Goal: Transaction & Acquisition: Purchase product/service

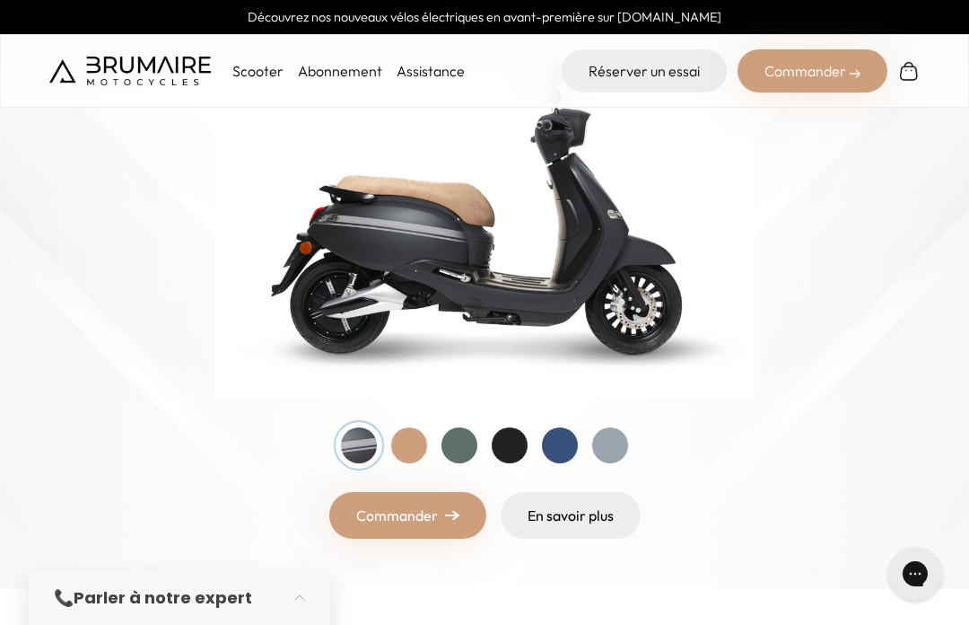
scroll to position [272, 0]
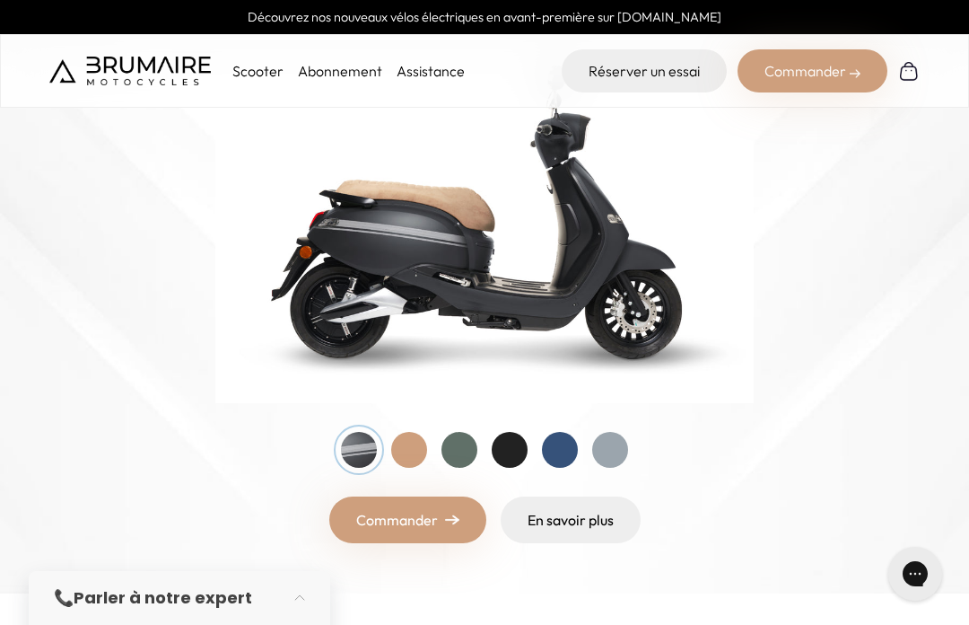
click at [408, 451] on div at bounding box center [409, 450] width 36 height 36
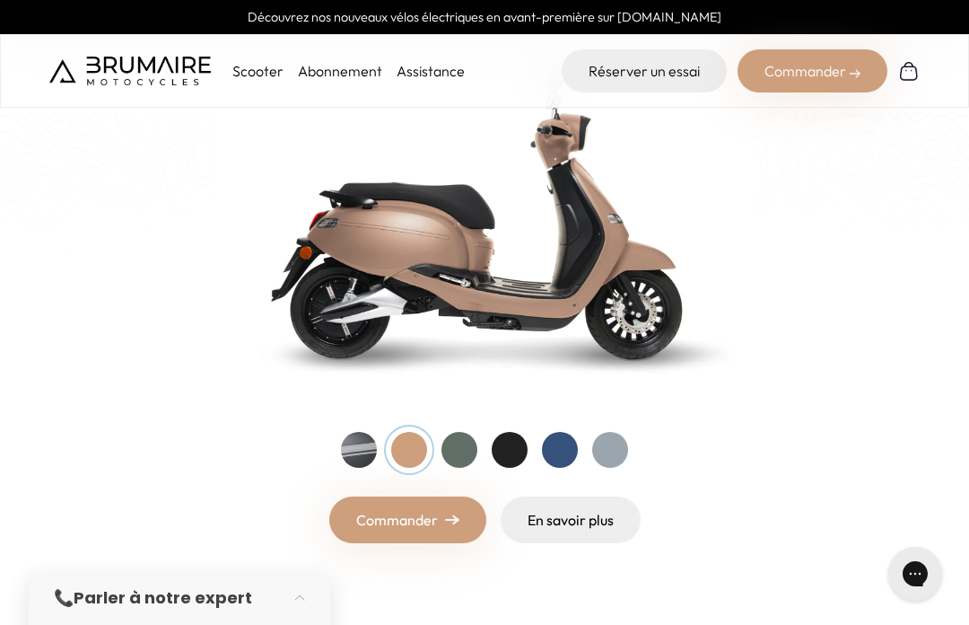
click at [461, 449] on div at bounding box center [460, 450] width 36 height 36
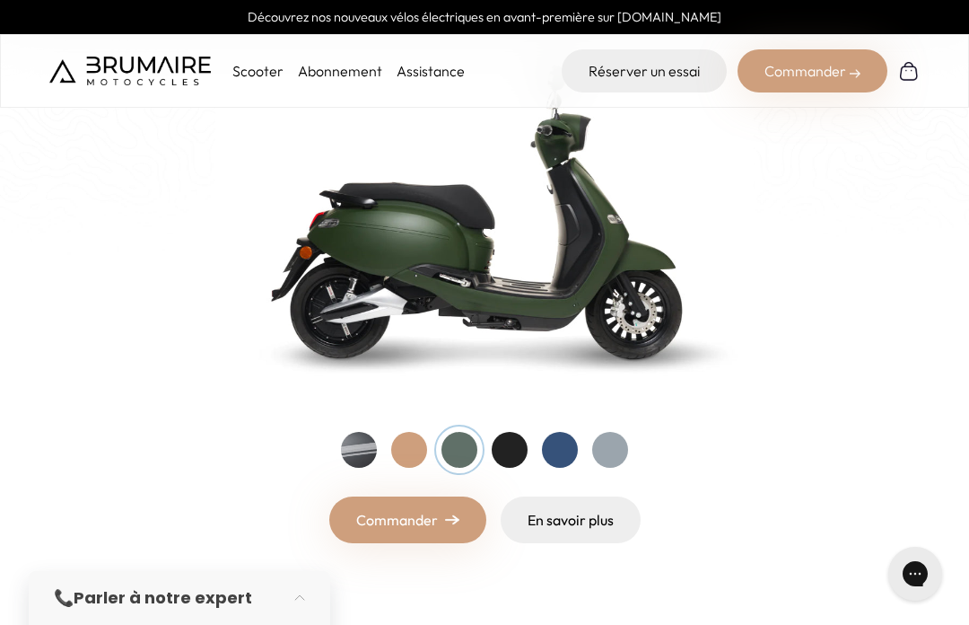
click at [503, 446] on div at bounding box center [510, 450] width 36 height 36
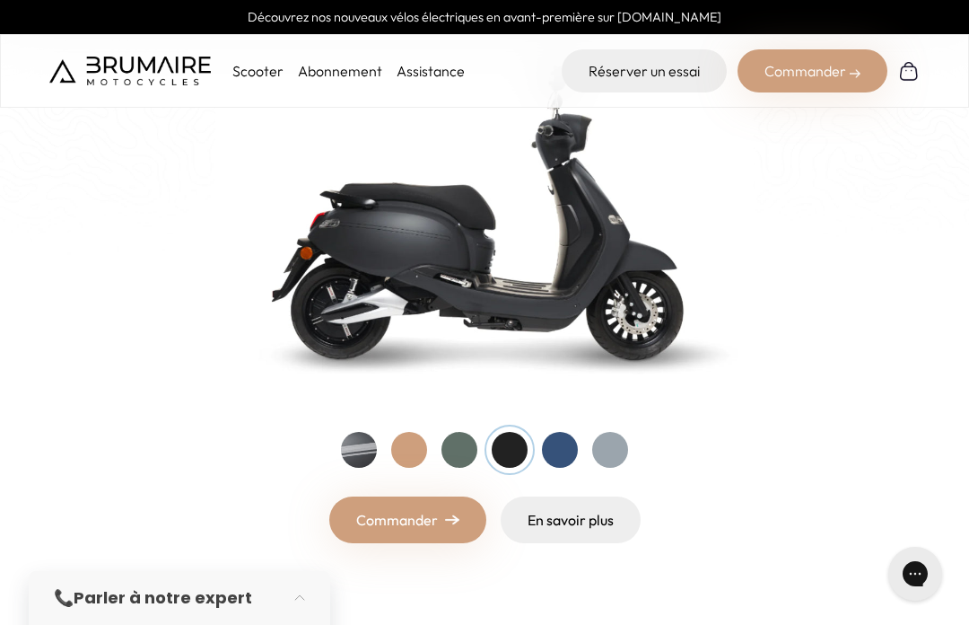
click at [557, 454] on div at bounding box center [560, 450] width 36 height 36
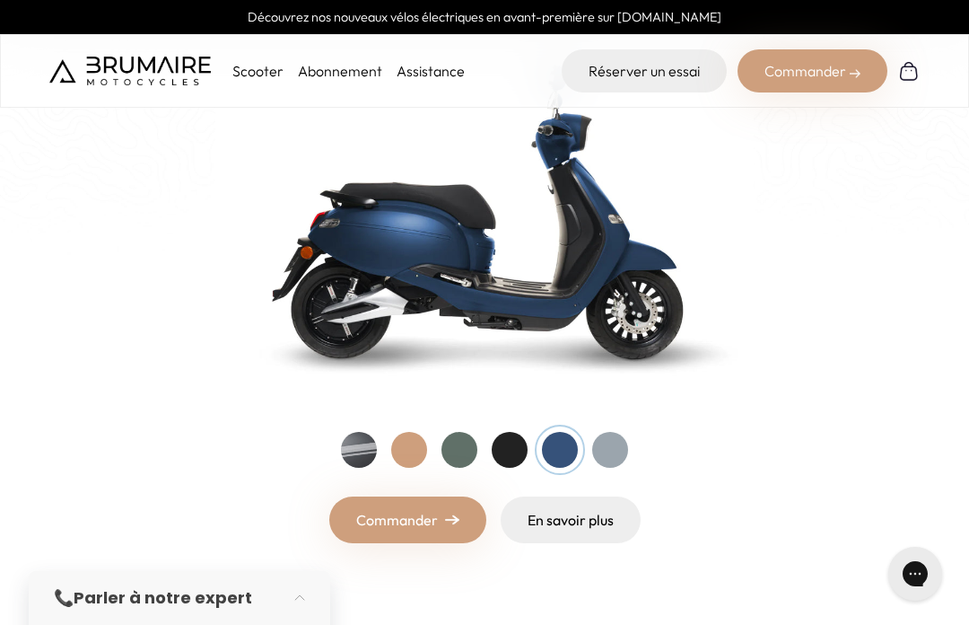
click at [607, 446] on div at bounding box center [610, 450] width 36 height 36
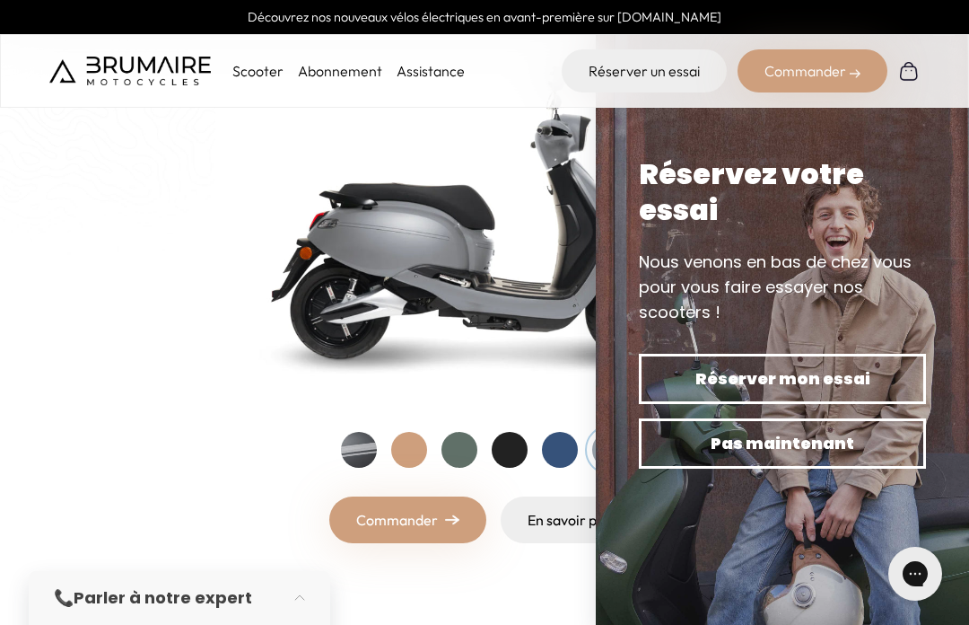
click at [368, 451] on div at bounding box center [359, 450] width 36 height 36
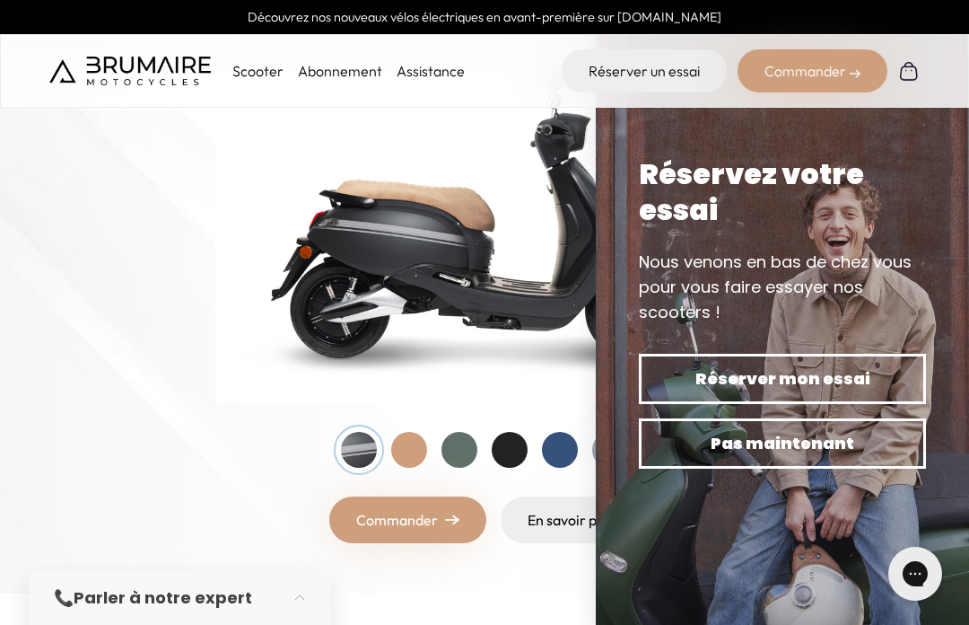
click at [412, 464] on div at bounding box center [409, 450] width 36 height 36
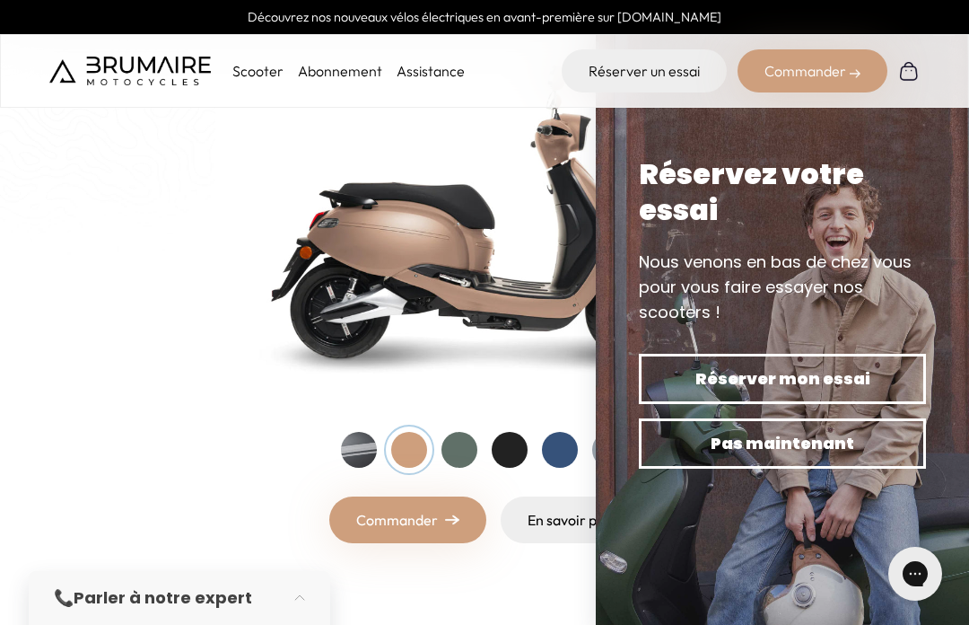
click at [416, 522] on link "Commander" at bounding box center [407, 519] width 157 height 47
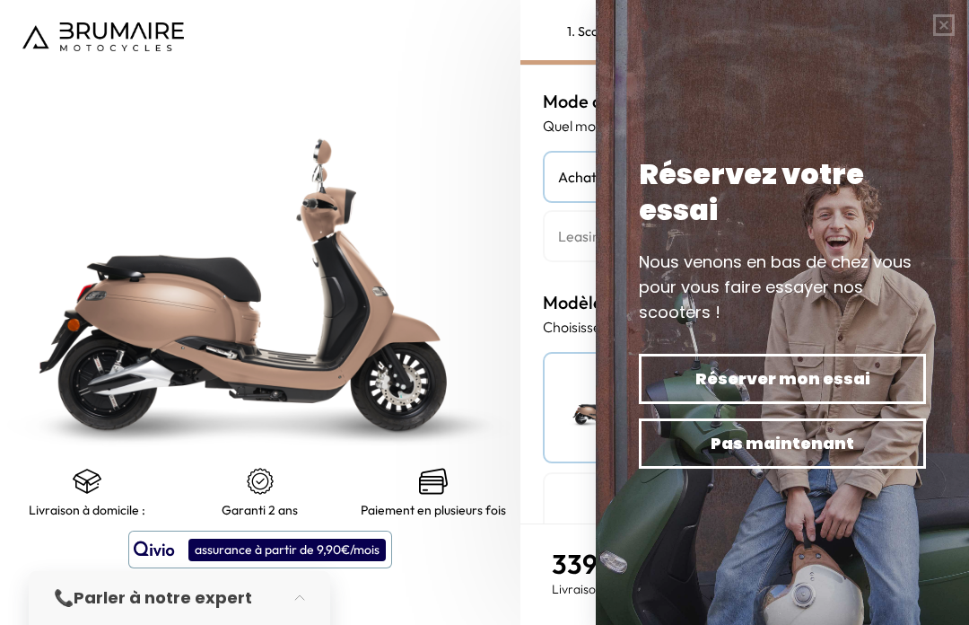
scroll to position [62, 0]
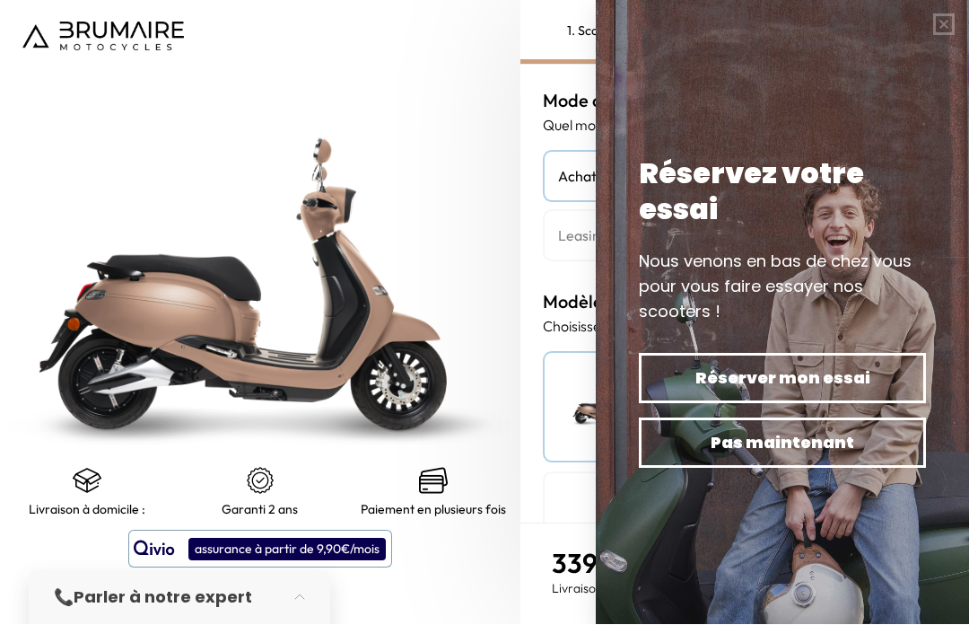
click at [954, 33] on button "button" at bounding box center [944, 25] width 50 height 50
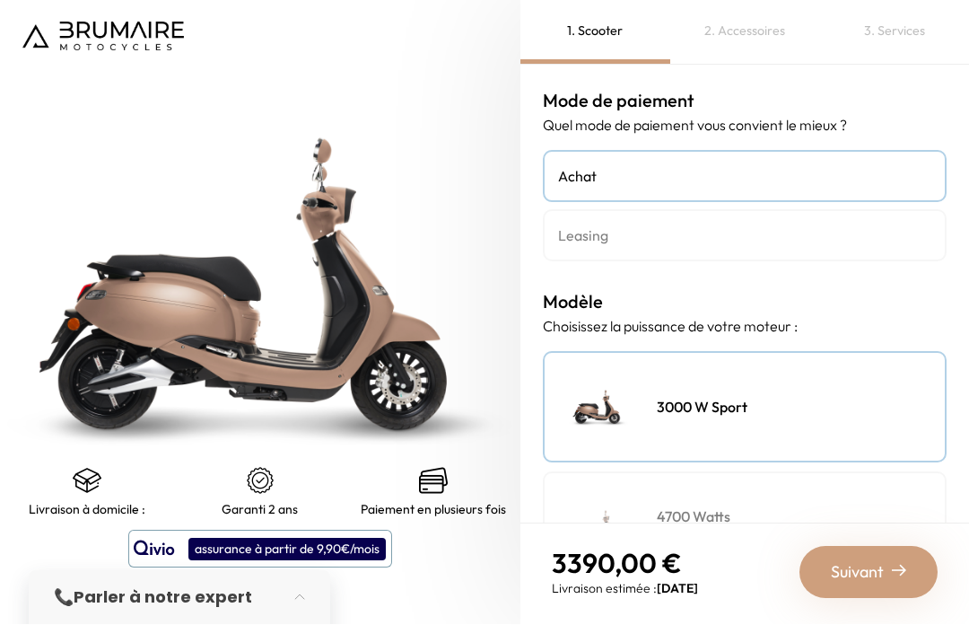
click at [812, 166] on h4 "Achat" at bounding box center [744, 177] width 373 height 22
click at [793, 225] on h4 "Leasing" at bounding box center [744, 236] width 373 height 22
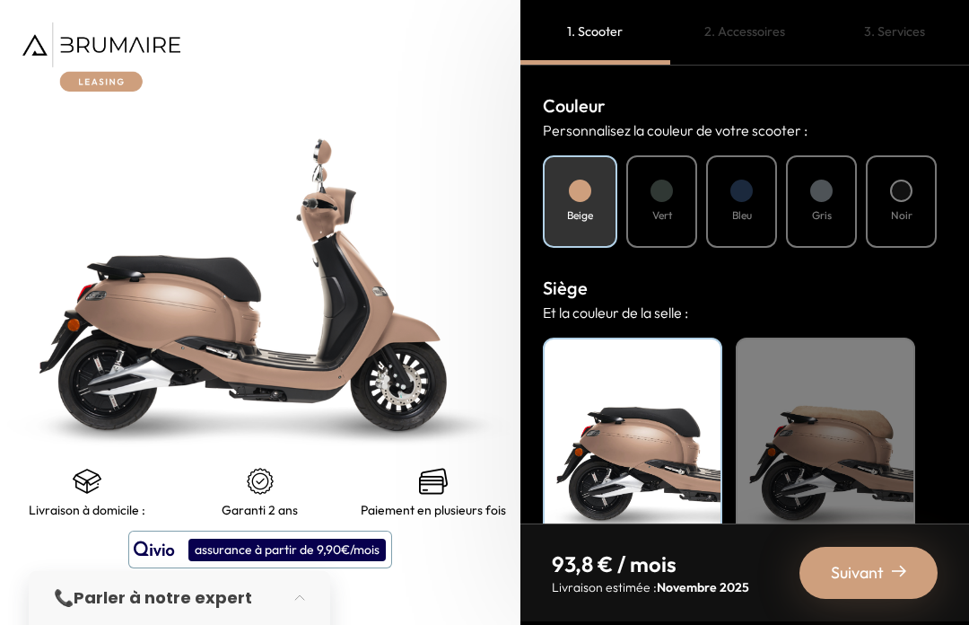
scroll to position [637, 0]
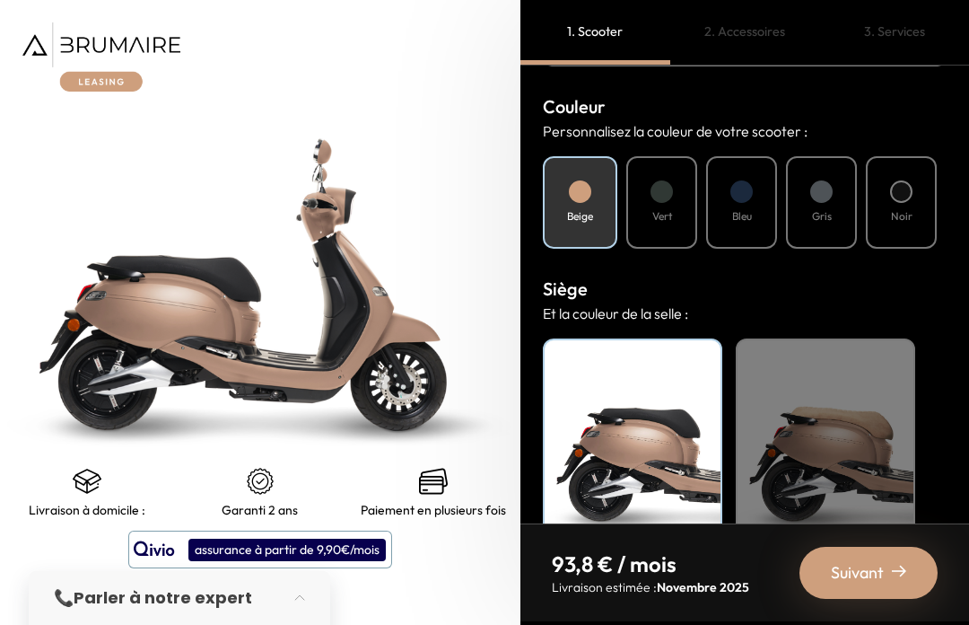
click at [652, 486] on div "Noir" at bounding box center [632, 450] width 179 height 224
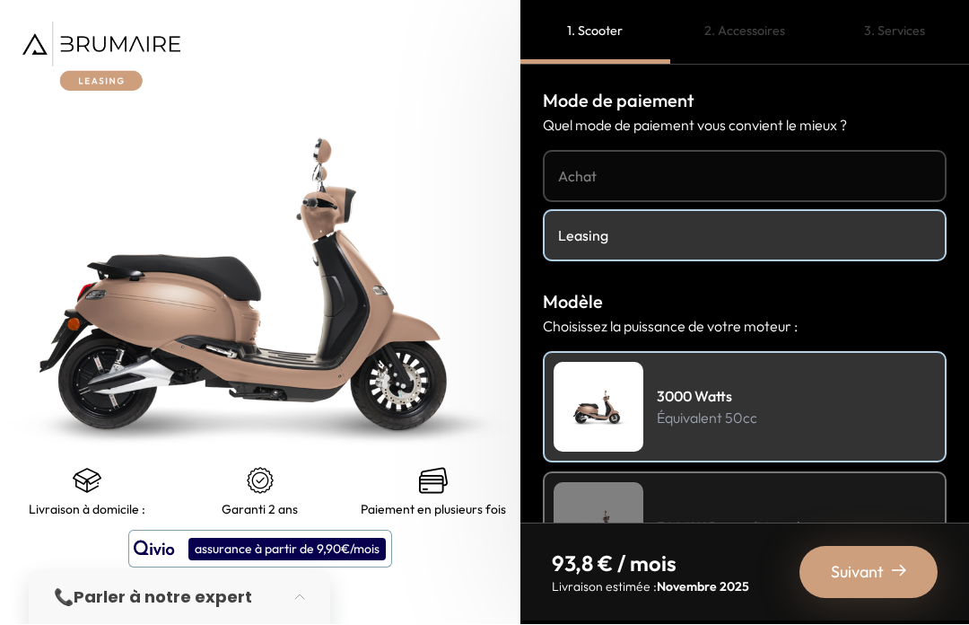
scroll to position [0, 0]
click at [700, 166] on h4 "Achat" at bounding box center [744, 177] width 373 height 22
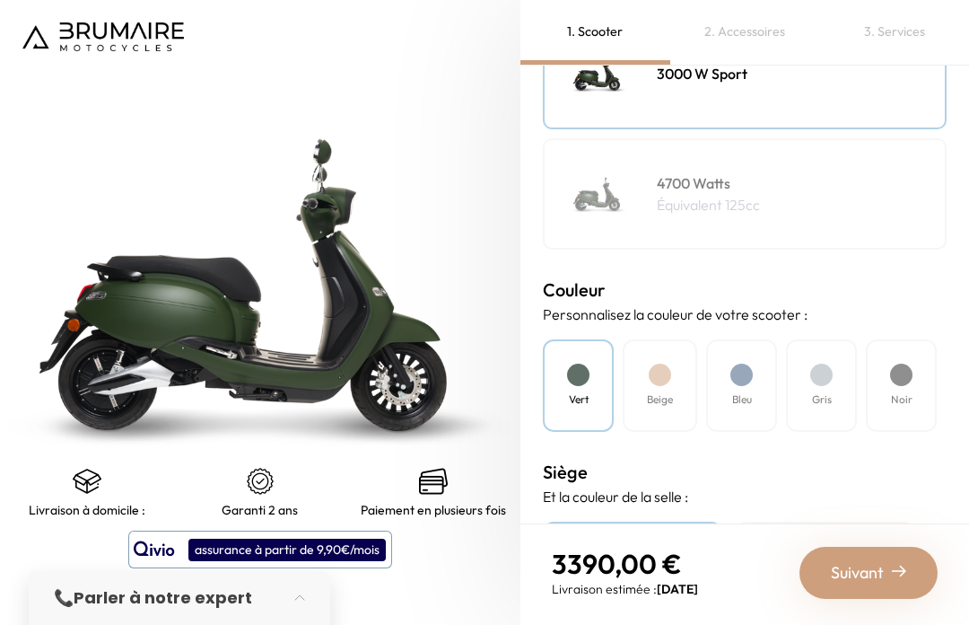
scroll to position [349, 0]
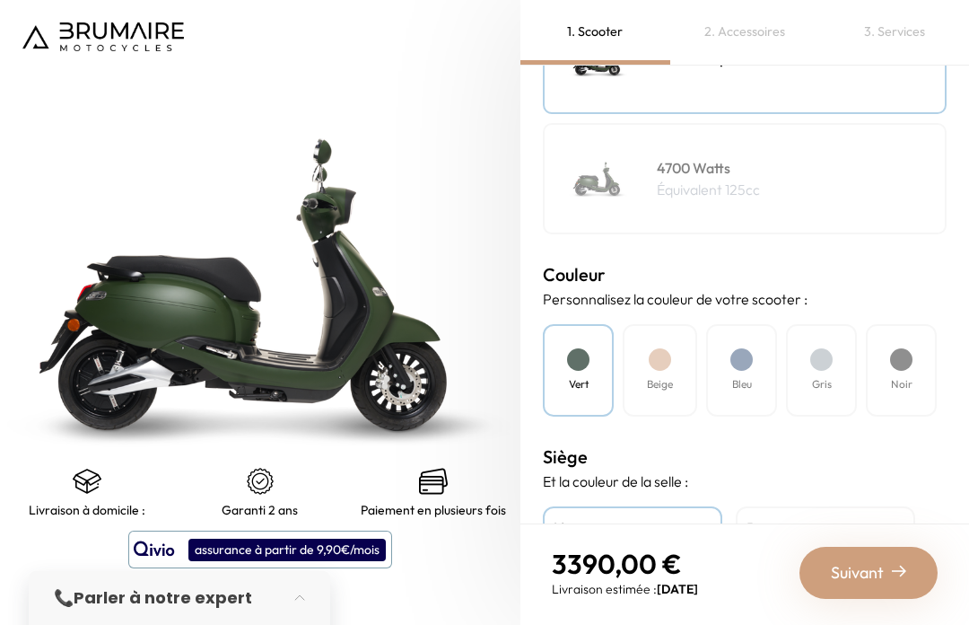
click at [661, 370] on div "Beige" at bounding box center [660, 370] width 74 height 92
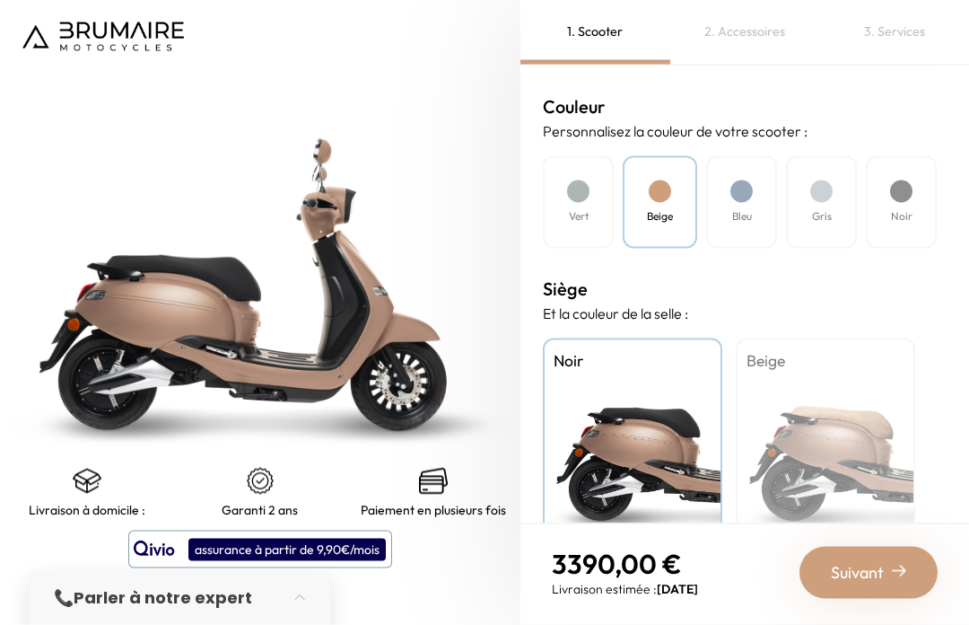
scroll to position [62, 0]
click at [435, 492] on img at bounding box center [433, 481] width 29 height 29
click at [877, 562] on span "Suivant" at bounding box center [857, 572] width 53 height 25
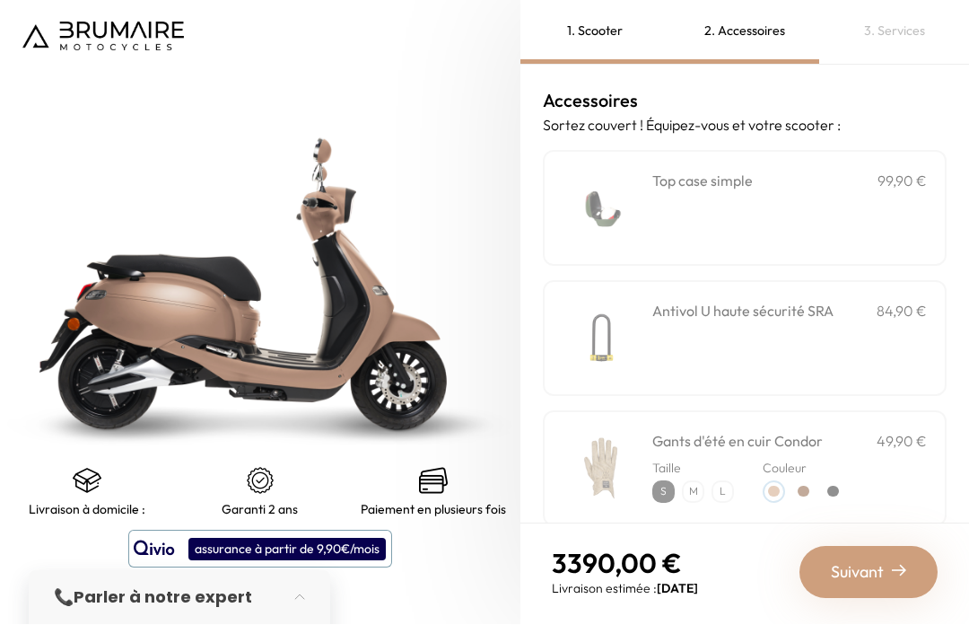
scroll to position [0, 0]
click at [639, 171] on img at bounding box center [601, 209] width 76 height 76
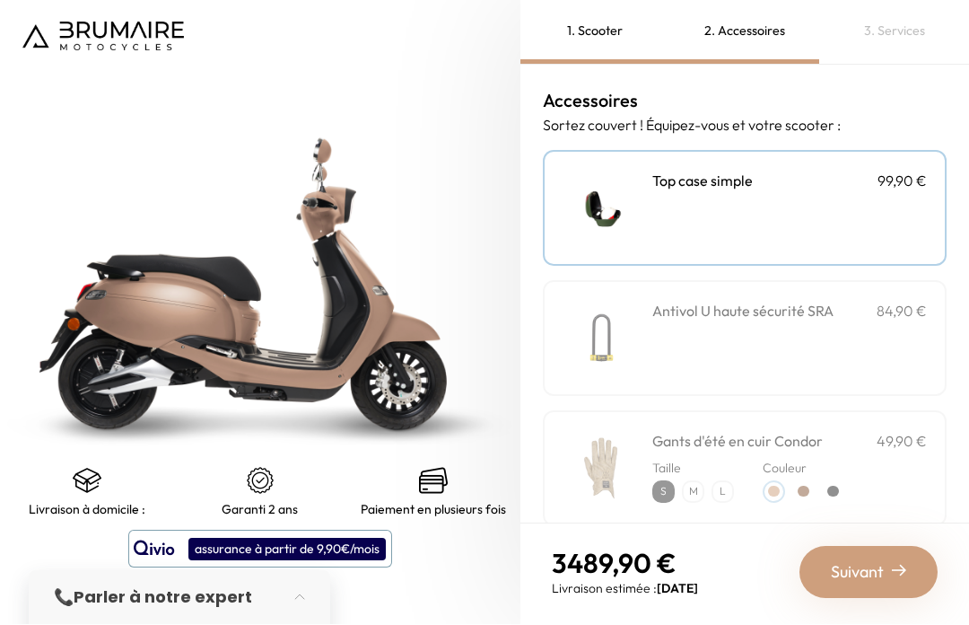
click at [829, 301] on h3 "Antivol U haute sécurité SRA" at bounding box center [742, 312] width 181 height 22
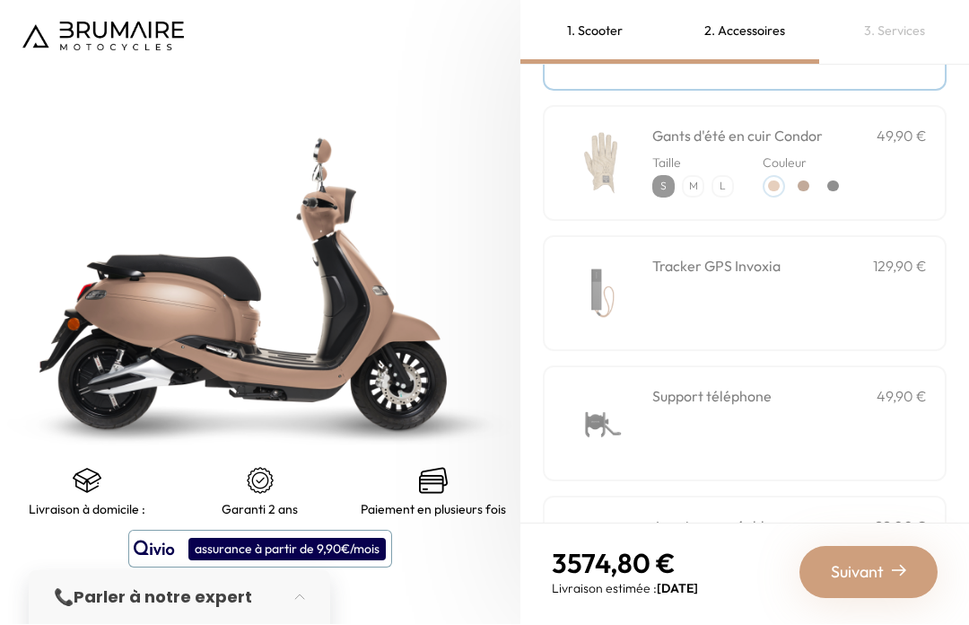
scroll to position [313, 0]
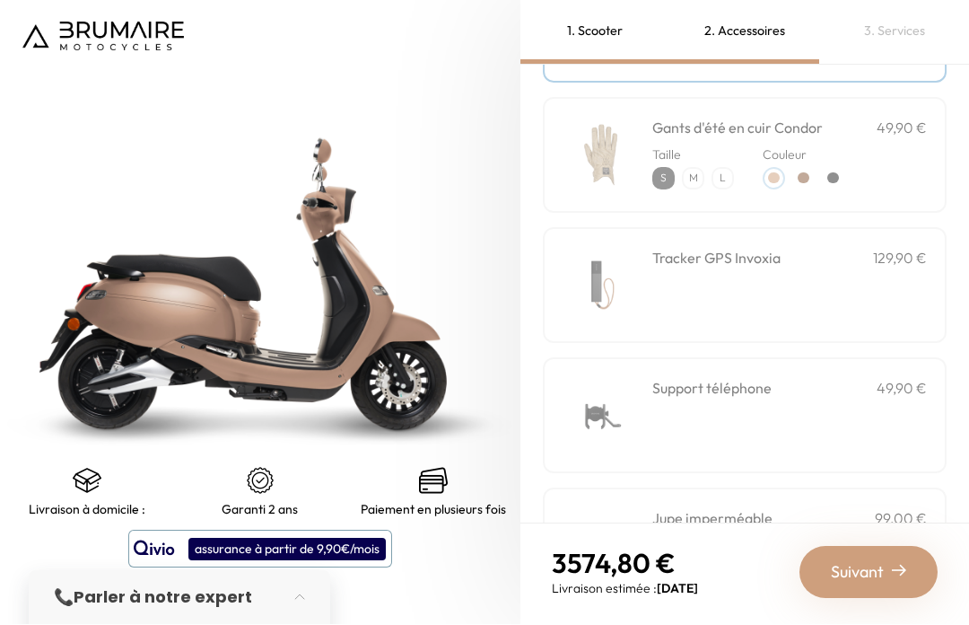
click at [792, 378] on div "Support téléphone 49,90 €" at bounding box center [789, 416] width 275 height 76
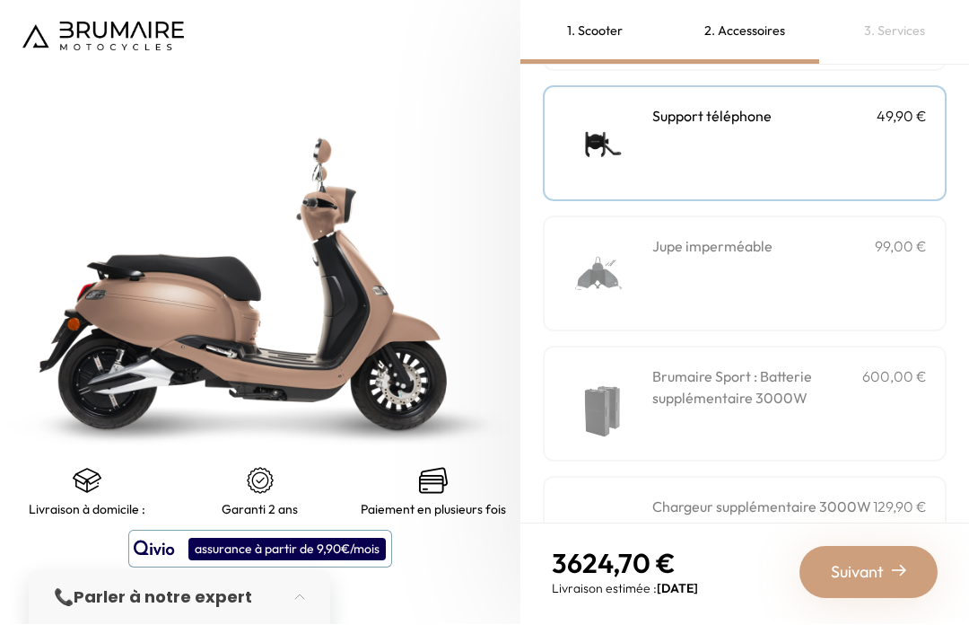
scroll to position [586, 0]
click at [832, 235] on div "Jupe imperméable 99,00 €" at bounding box center [789, 273] width 275 height 76
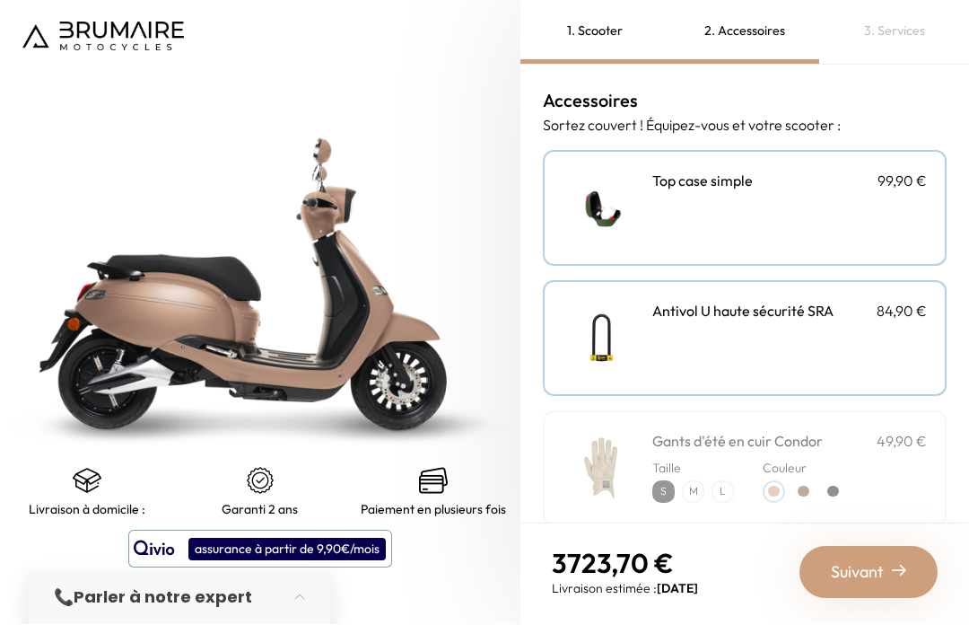
scroll to position [0, 0]
click at [847, 301] on div "Antivol U haute sécurité SRA 84,90 €" at bounding box center [789, 339] width 275 height 76
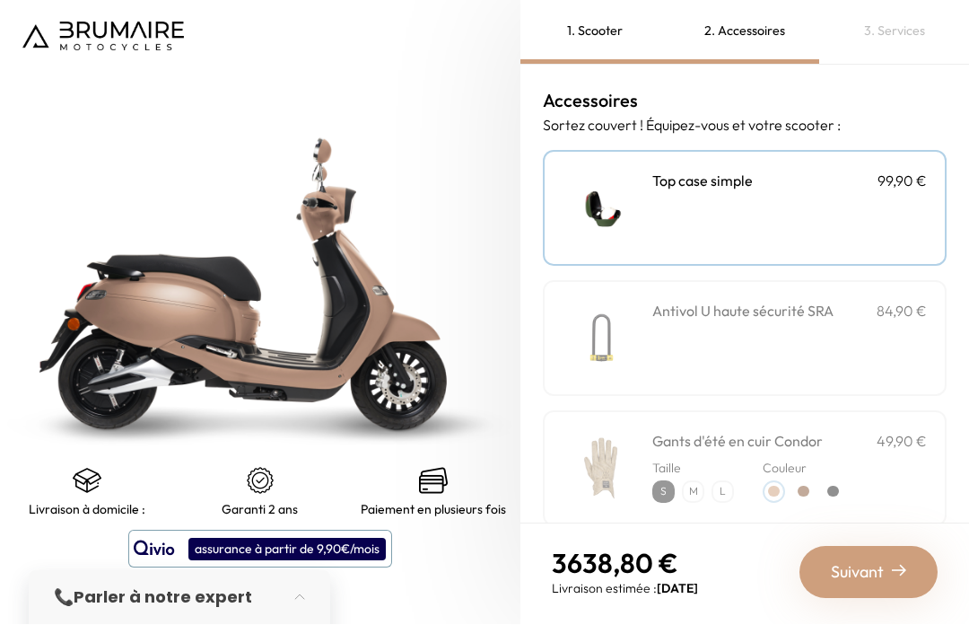
click at [875, 172] on div "**********" at bounding box center [789, 209] width 275 height 76
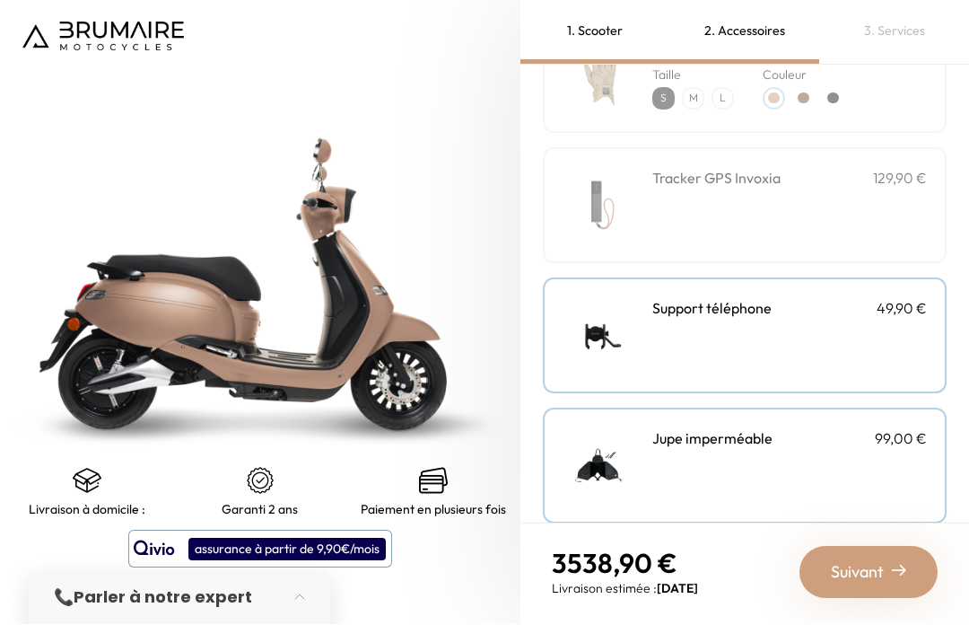
scroll to position [394, 0]
click at [819, 297] on div "Support téléphone 49,90 €" at bounding box center [789, 335] width 275 height 76
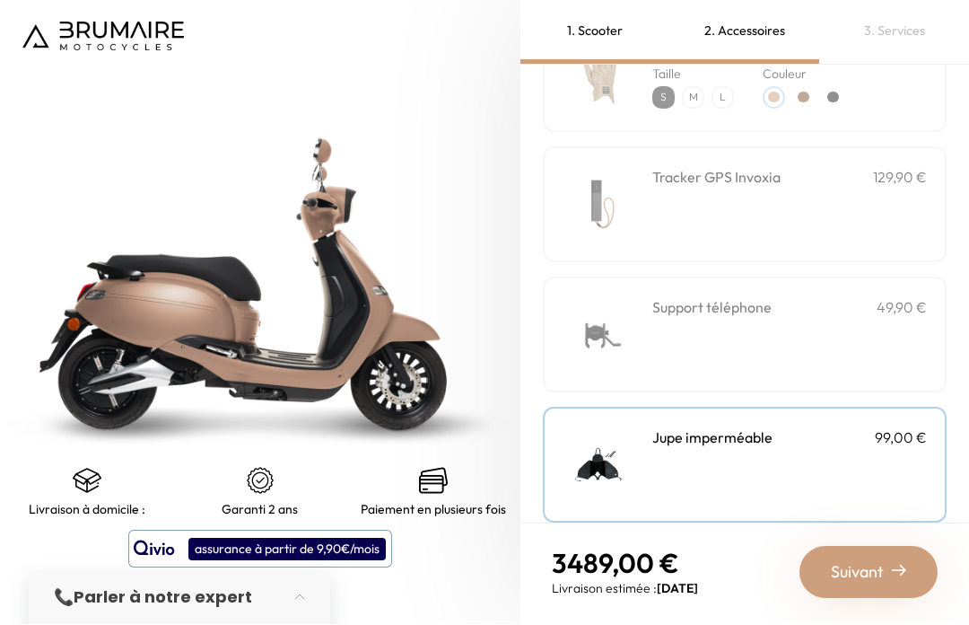
click at [783, 427] on div "Jupe imperméable 99,00 €" at bounding box center [789, 465] width 275 height 76
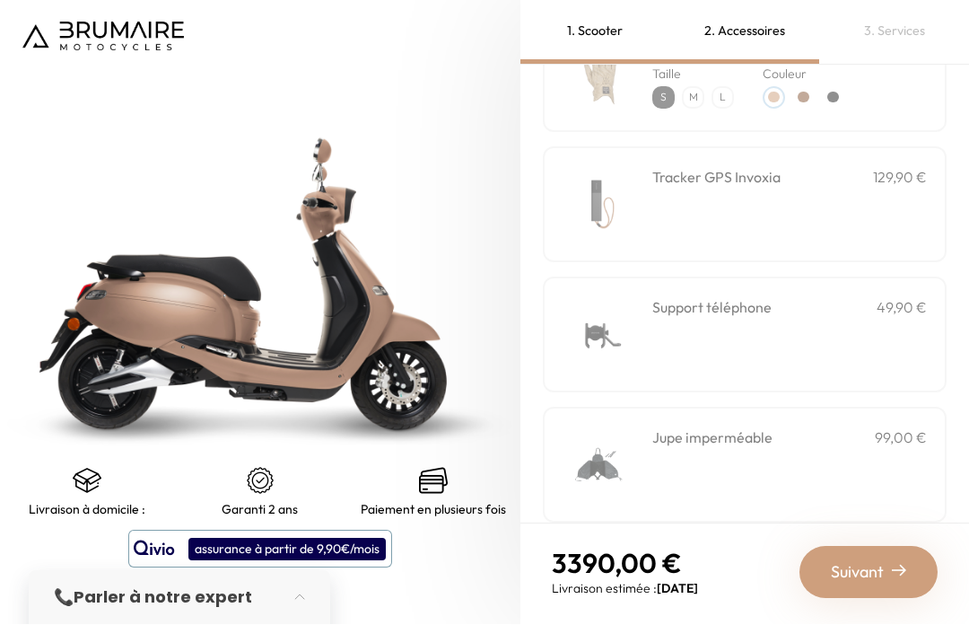
click at [869, 571] on span "Suivant" at bounding box center [857, 572] width 53 height 25
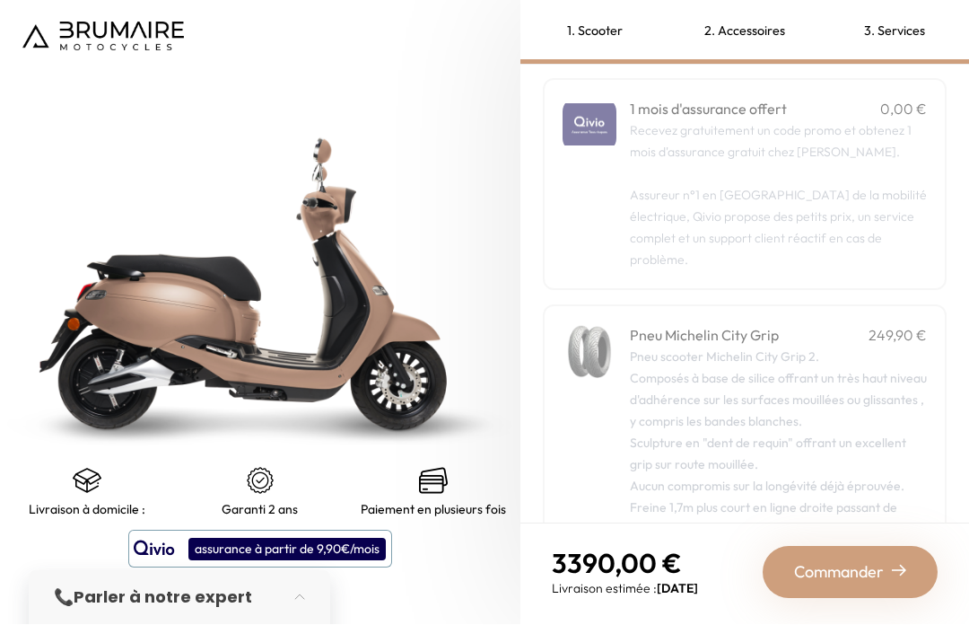
scroll to position [276, 0]
click at [875, 569] on span "Commander" at bounding box center [839, 572] width 90 height 25
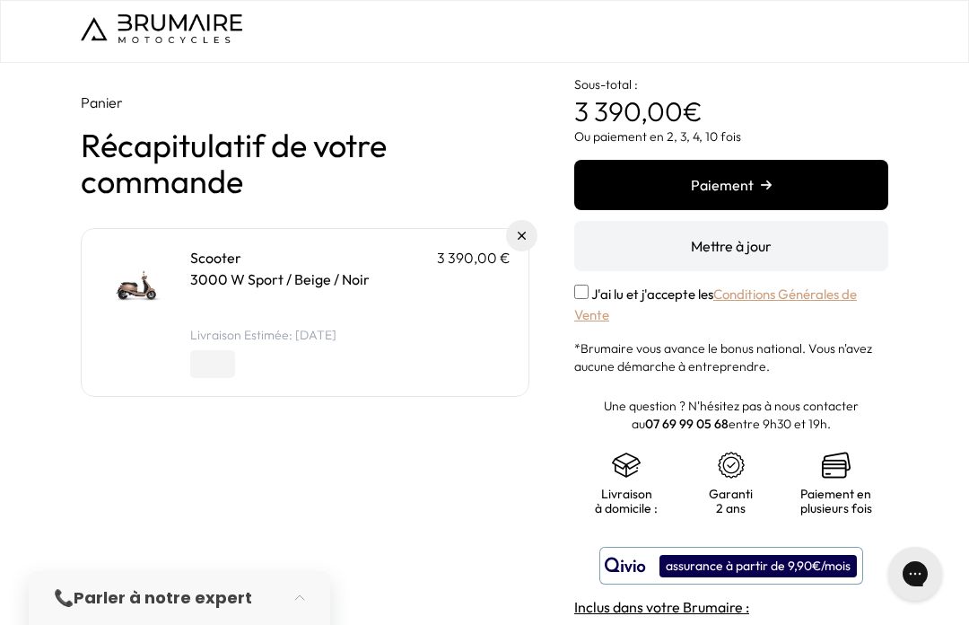
click at [767, 187] on img "submit" at bounding box center [766, 184] width 11 height 11
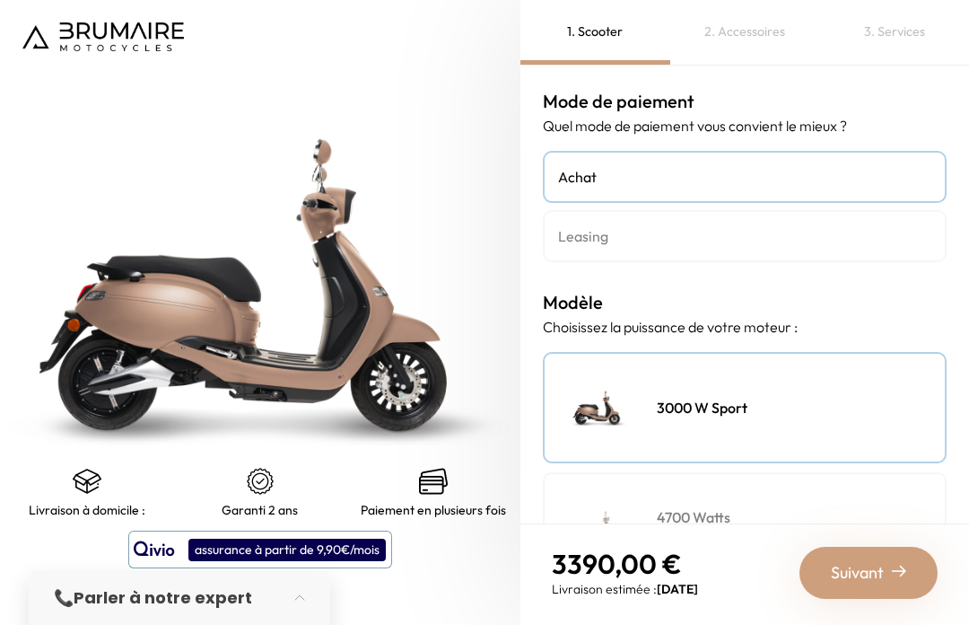
click at [79, 48] on img at bounding box center [103, 36] width 162 height 29
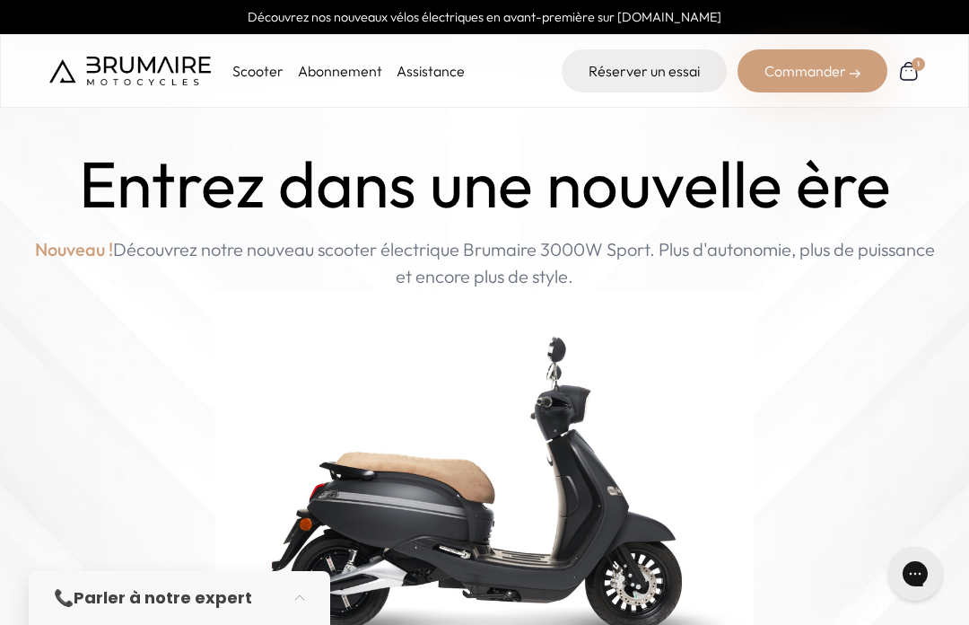
click at [342, 74] on link "Abonnement" at bounding box center [340, 71] width 84 height 18
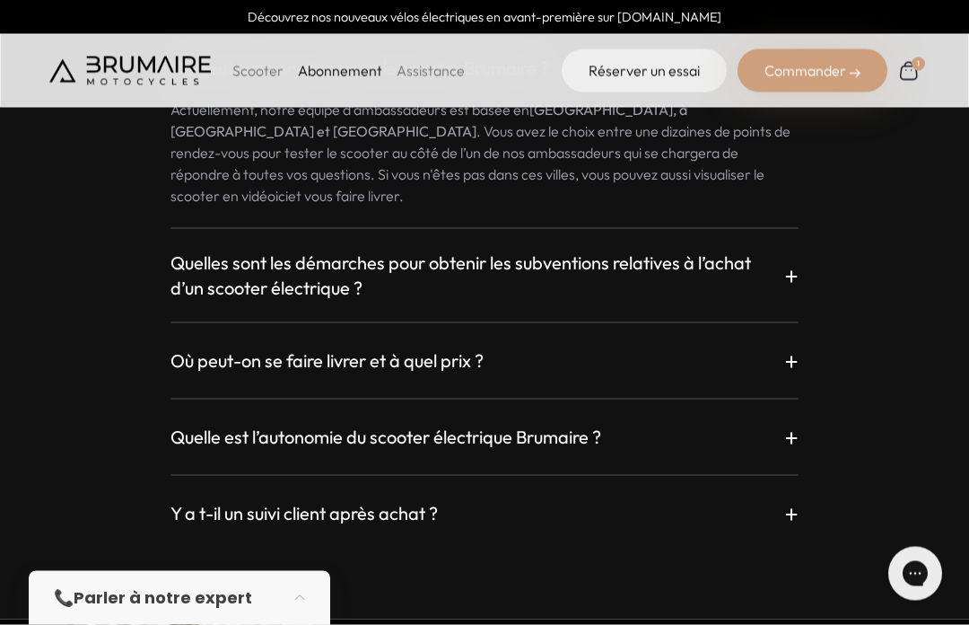
scroll to position [3118, 0]
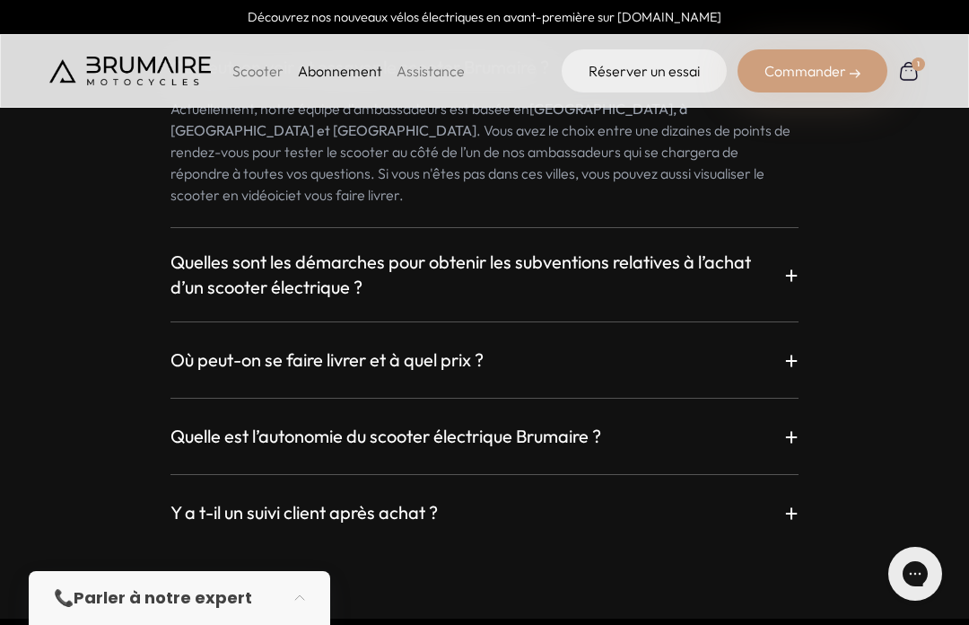
click at [731, 300] on h3 "Quelles sont les démarches pour obtenir les subventions relatives à l’achat d’u…" at bounding box center [478, 274] width 614 height 50
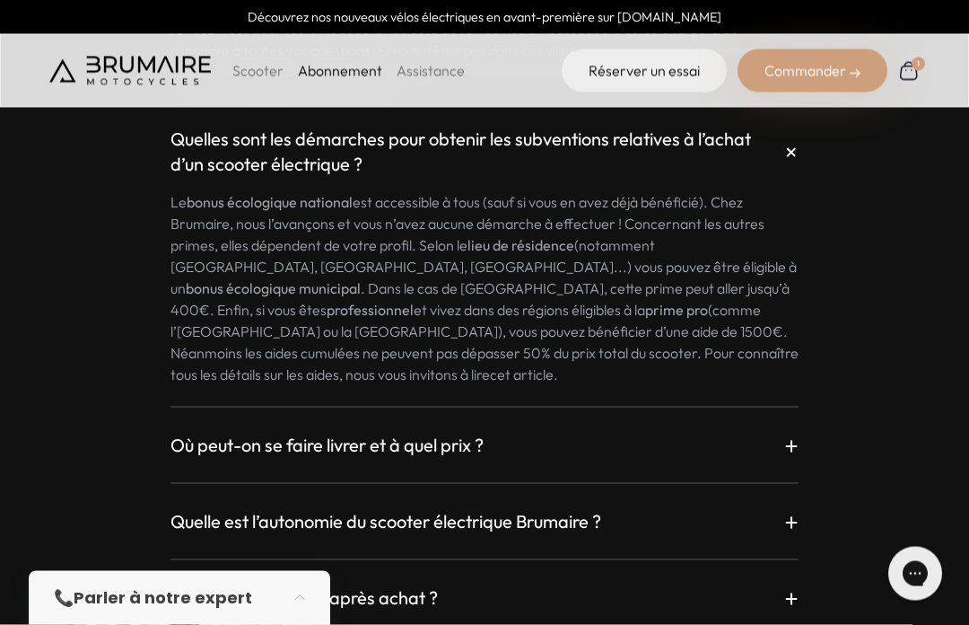
click at [554, 383] on link "cet article" at bounding box center [522, 374] width 64 height 18
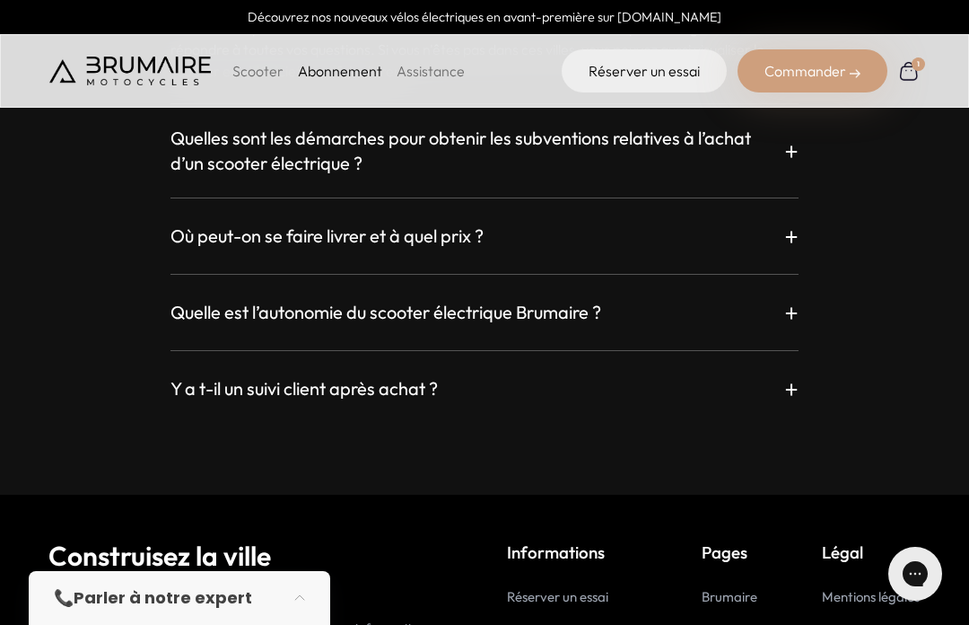
scroll to position [3273, 0]
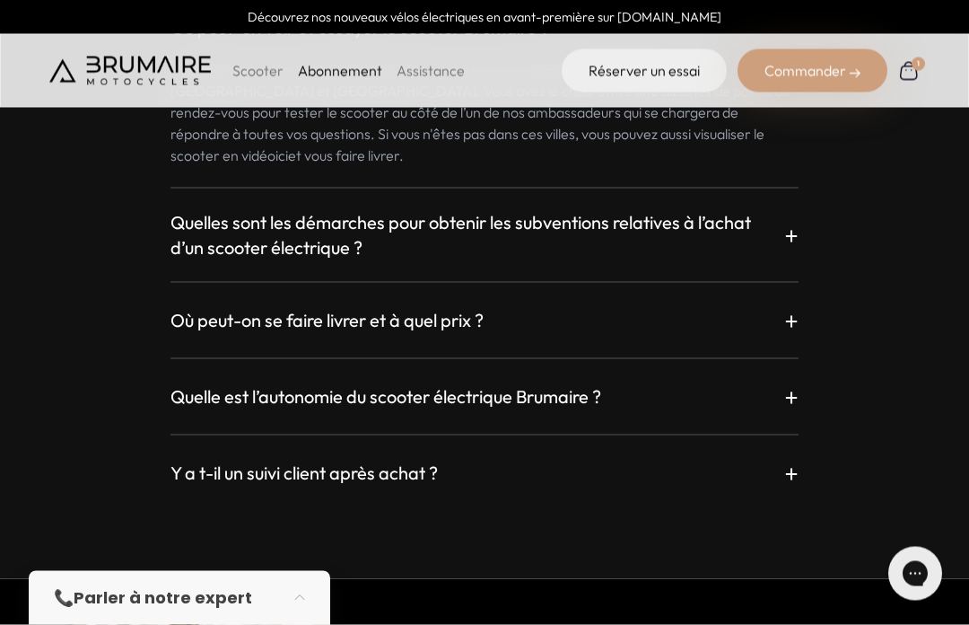
click at [719, 260] on h3 "Quelles sont les démarches pour obtenir les subventions relatives à l’achat d’u…" at bounding box center [478, 235] width 614 height 50
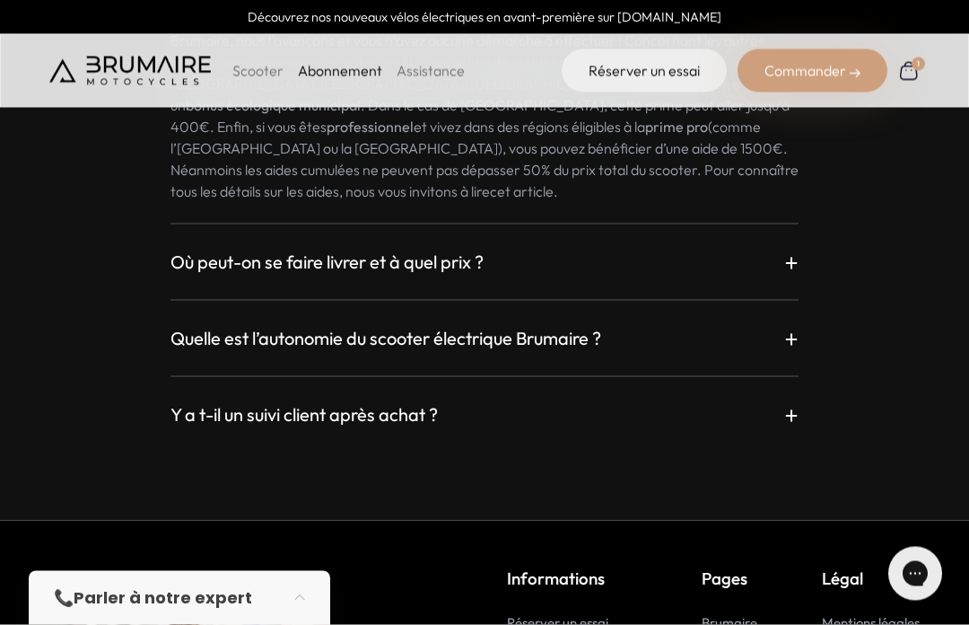
scroll to position [3498, 0]
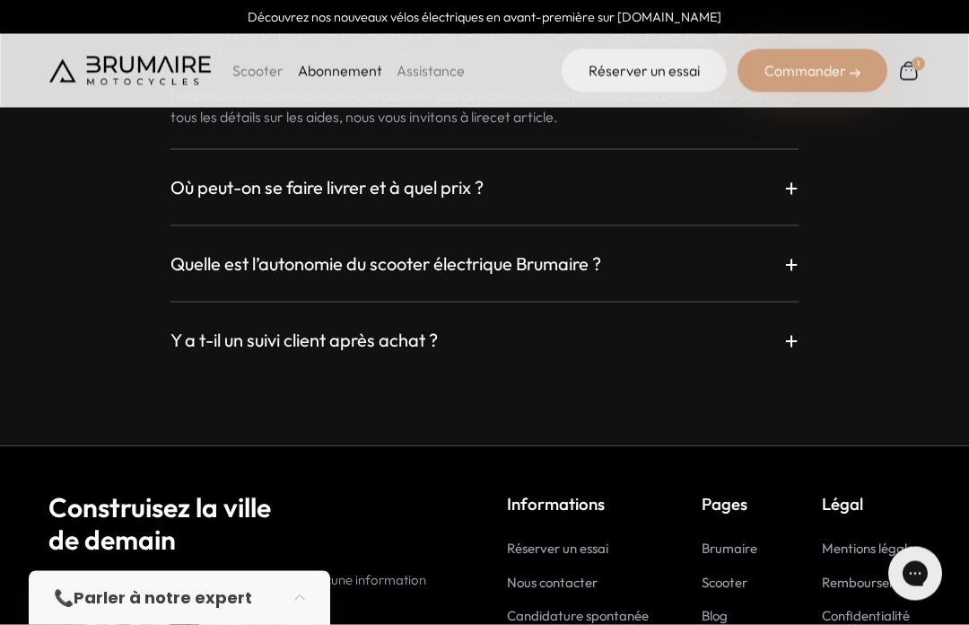
click at [754, 204] on div "Où peut-on se faire livrer et à quel prix ? +" at bounding box center [485, 187] width 628 height 32
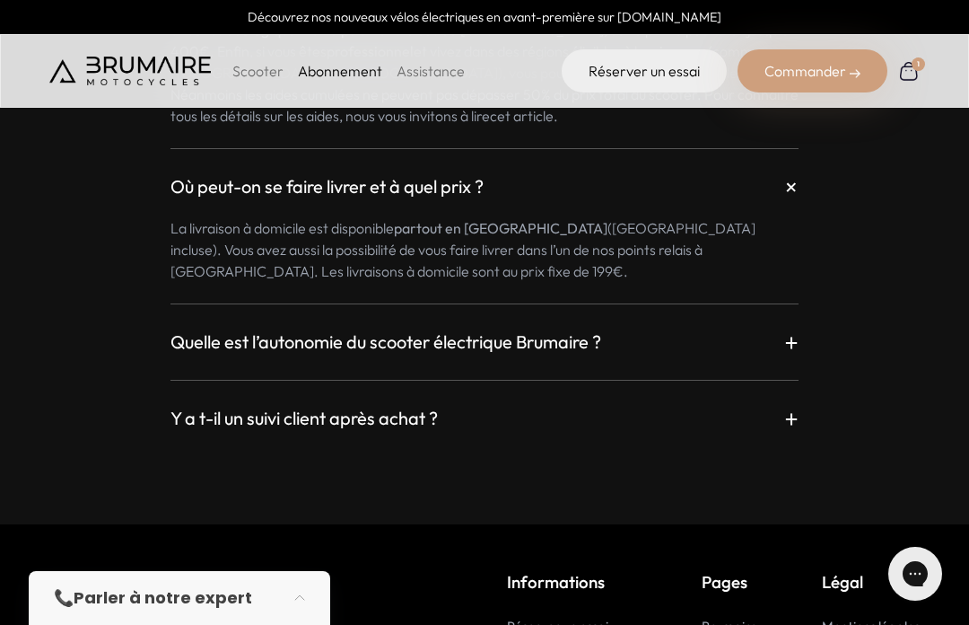
click at [713, 358] on div "Quelle est l’autonomie du scooter électrique Brumaire ? +" at bounding box center [485, 342] width 628 height 32
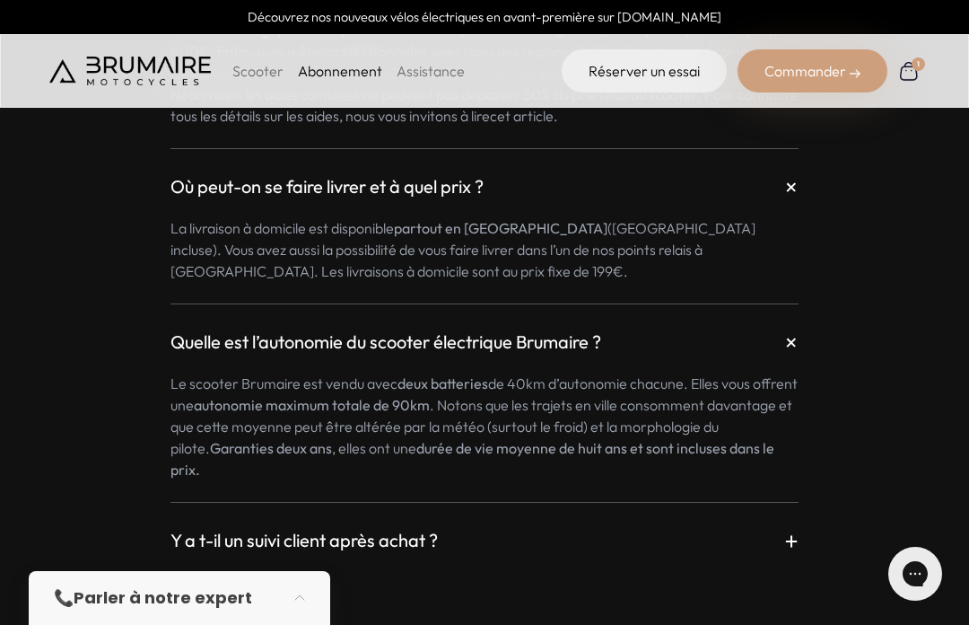
click at [725, 358] on div "Quelle est l’autonomie du scooter électrique Brumaire ? +" at bounding box center [485, 342] width 628 height 32
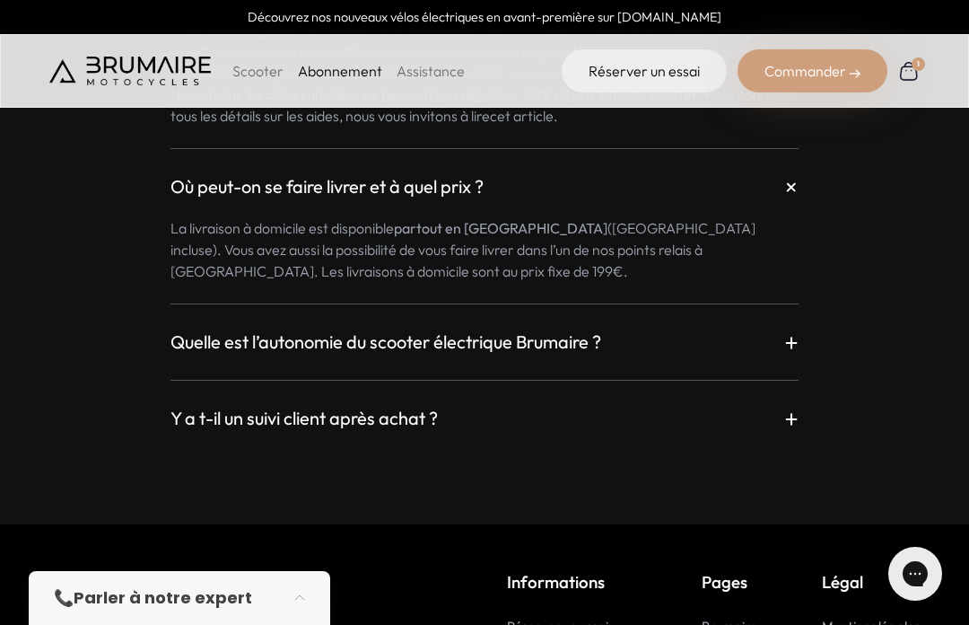
click at [780, 358] on div "Quelle est l’autonomie du scooter électrique Brumaire ? +" at bounding box center [485, 342] width 628 height 32
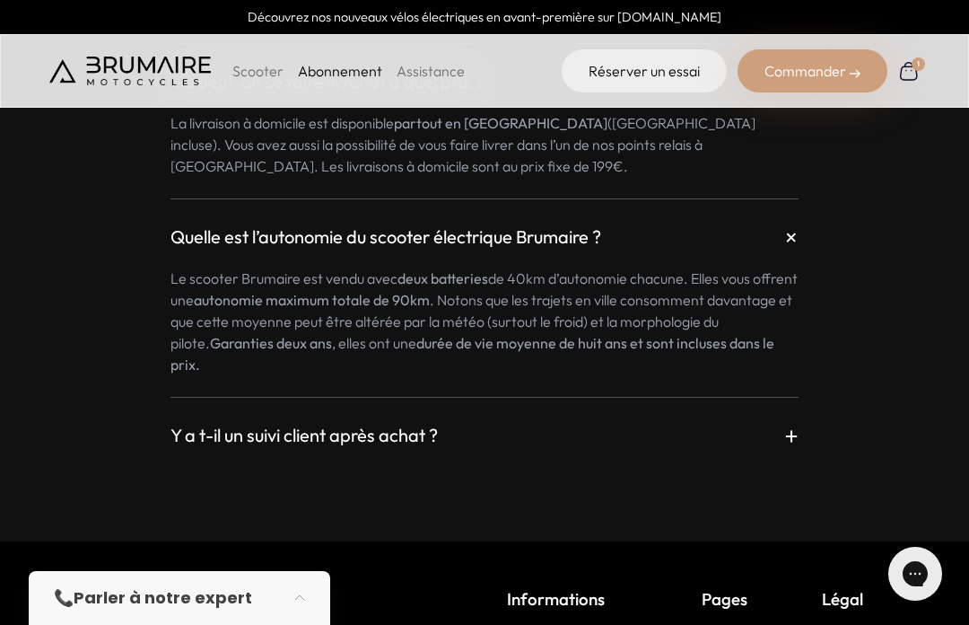
scroll to position [3611, 0]
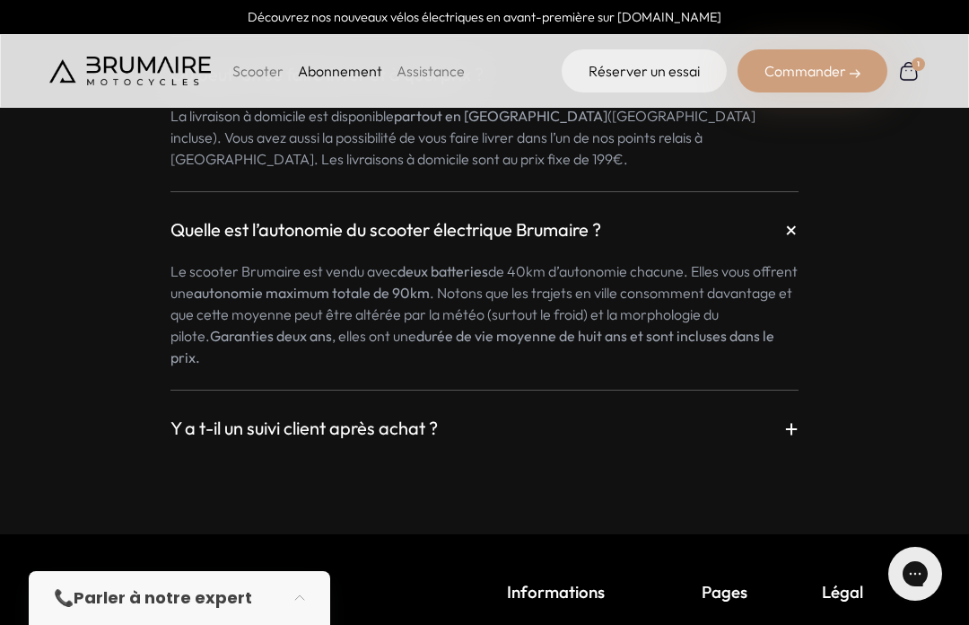
click at [717, 444] on div "Y a t-il un suivi client après achat ? +" at bounding box center [485, 428] width 628 height 32
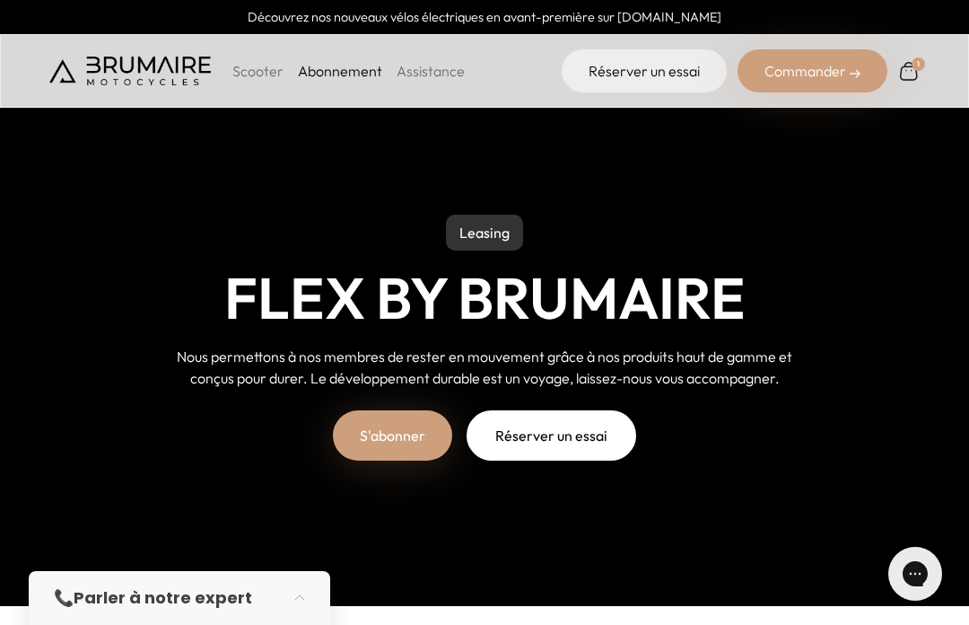
scroll to position [0, 0]
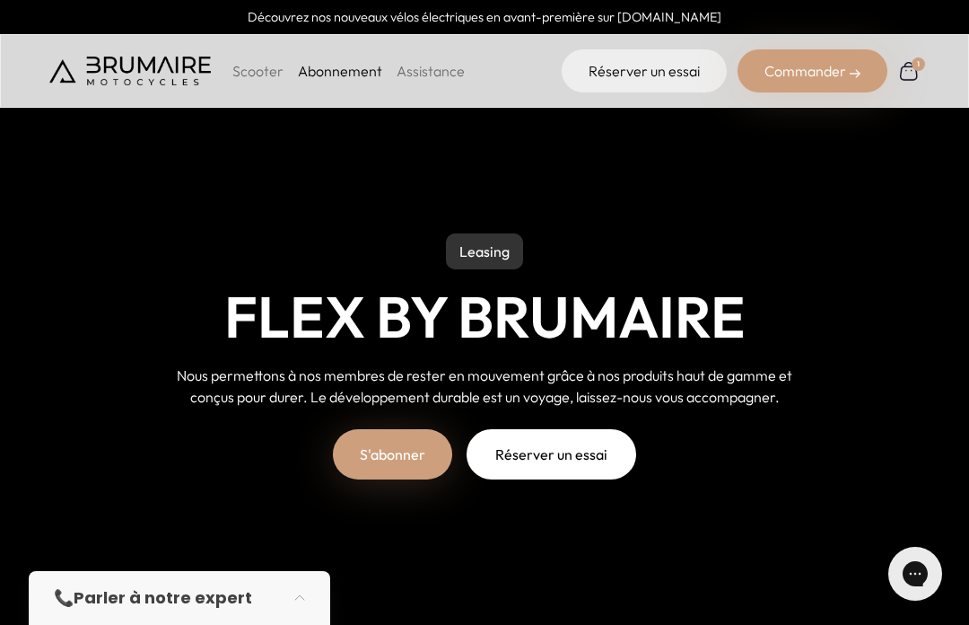
click at [440, 79] on link "Assistance" at bounding box center [431, 71] width 68 height 18
click at [261, 79] on p "Scooter" at bounding box center [257, 71] width 51 height 22
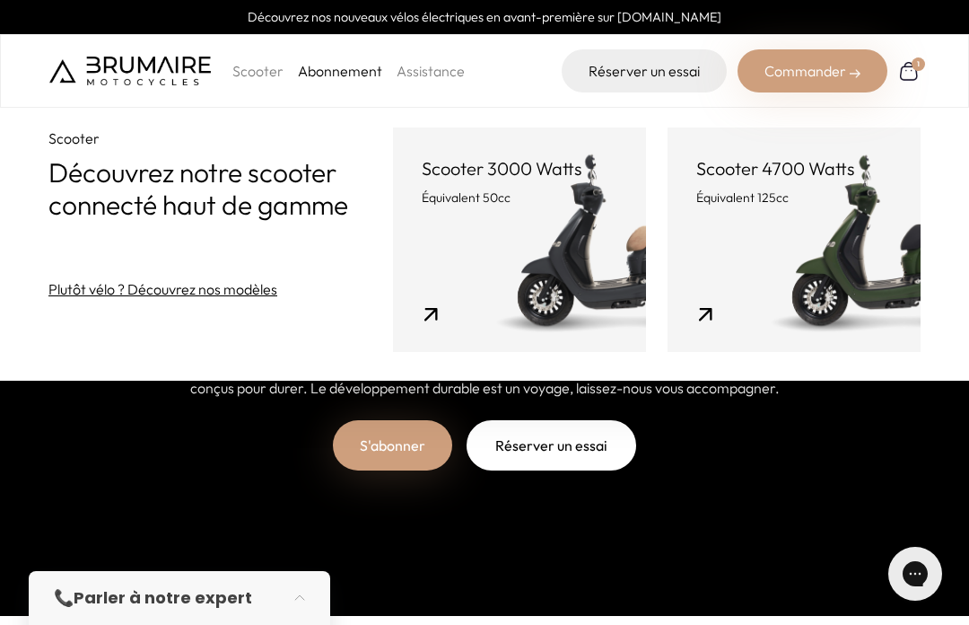
scroll to position [16, 0]
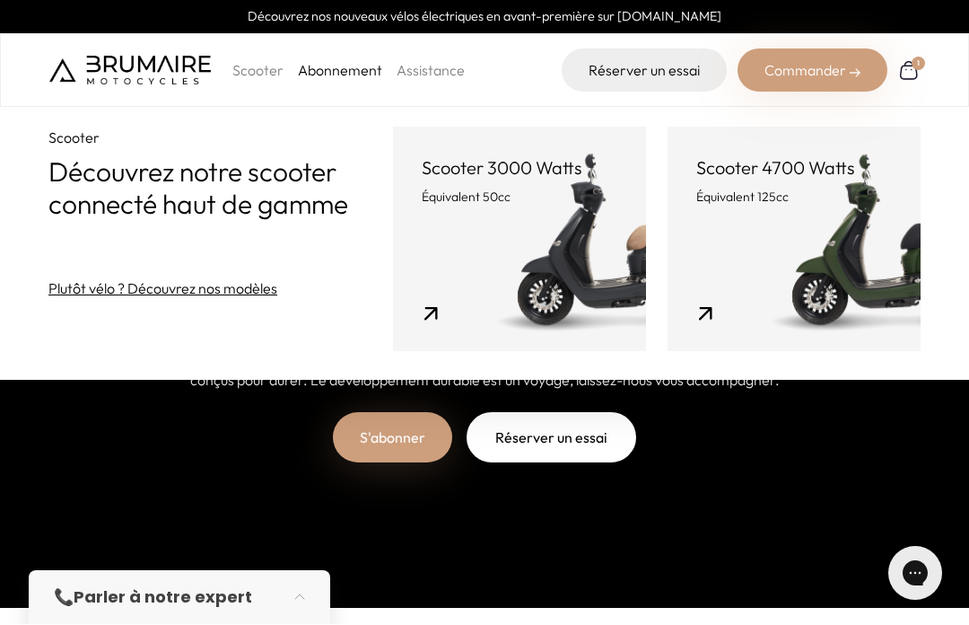
click at [496, 299] on link "Scooter 3000 Watts Équivalent 50cc" at bounding box center [519, 239] width 253 height 224
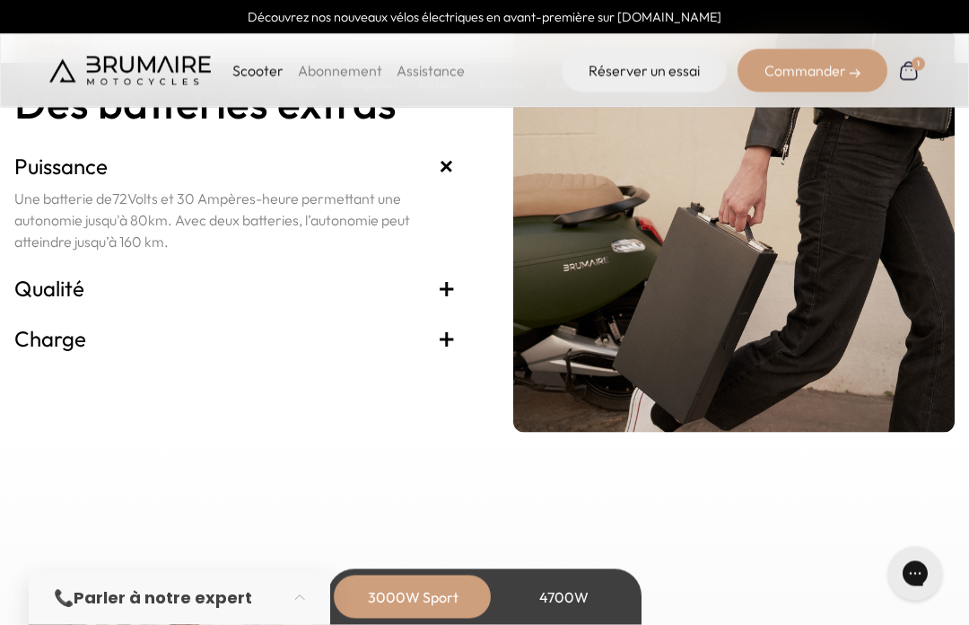
scroll to position [3829, 0]
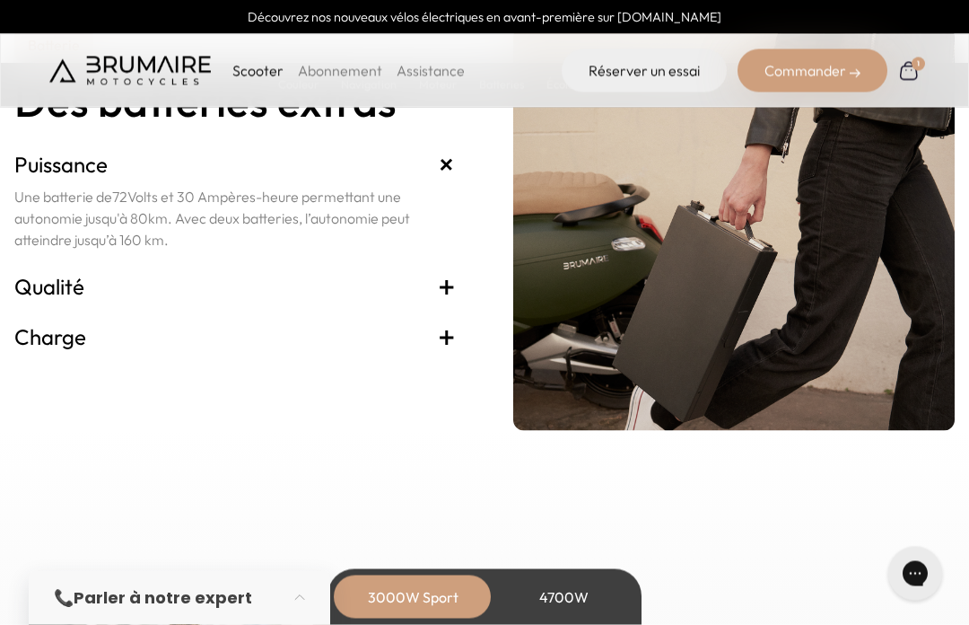
click at [40, 301] on h3 "Qualité +" at bounding box center [235, 286] width 442 height 29
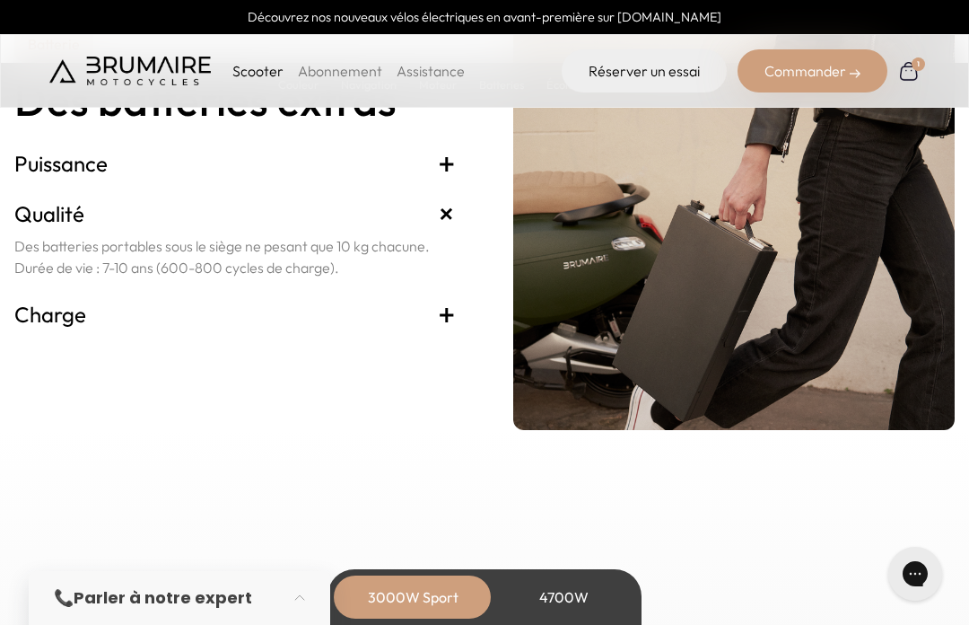
click at [44, 328] on h3 "Charge +" at bounding box center [235, 314] width 442 height 29
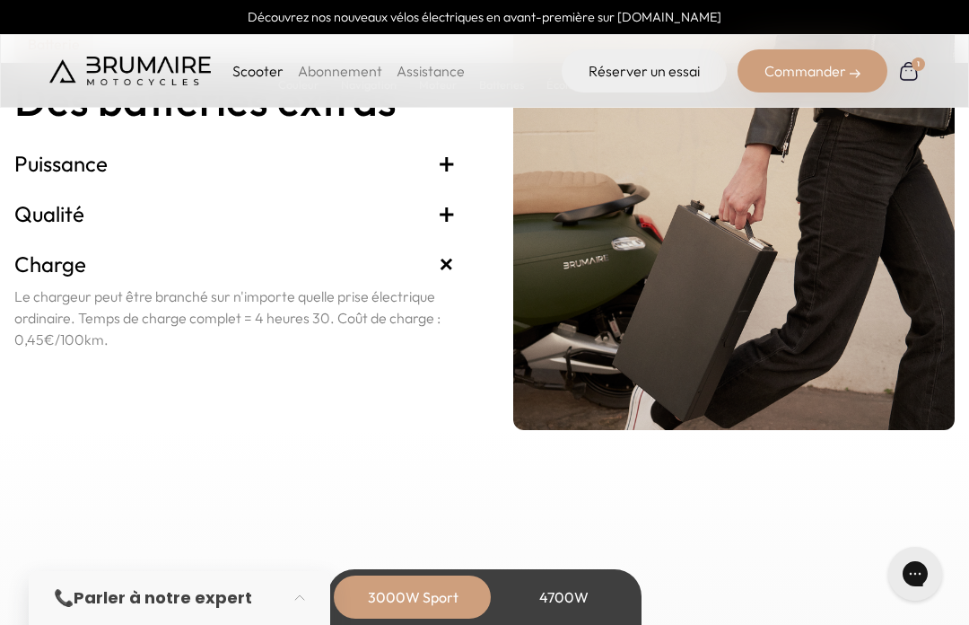
click at [39, 228] on h3 "Qualité +" at bounding box center [235, 213] width 442 height 29
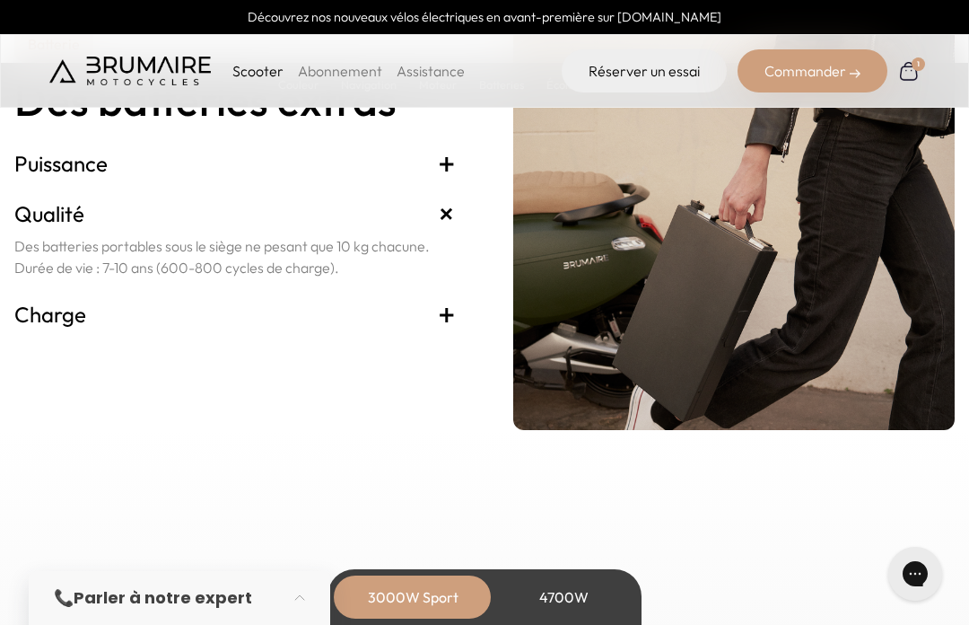
click at [42, 328] on h3 "Charge +" at bounding box center [235, 314] width 442 height 29
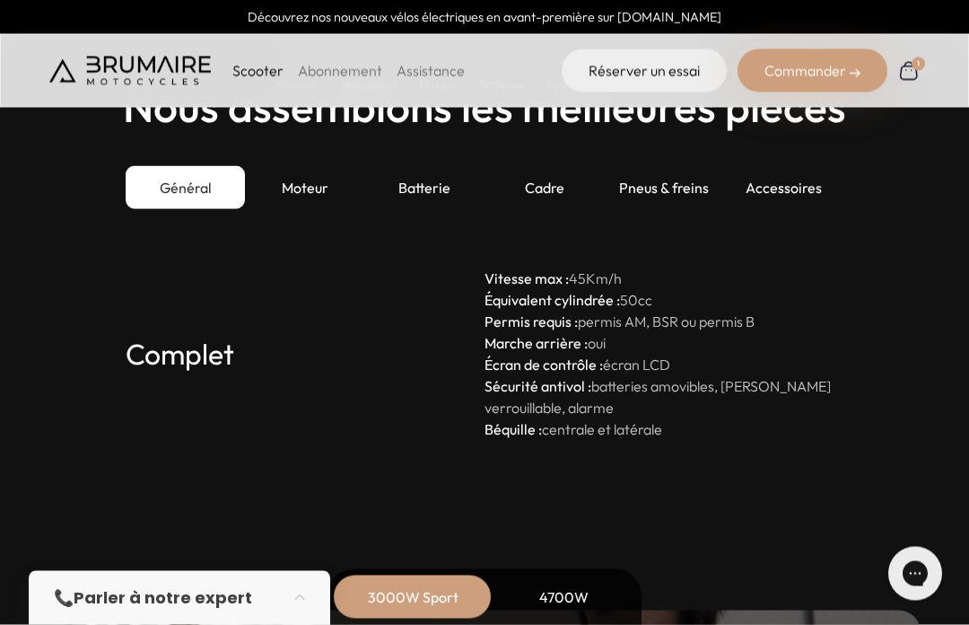
scroll to position [4973, 0]
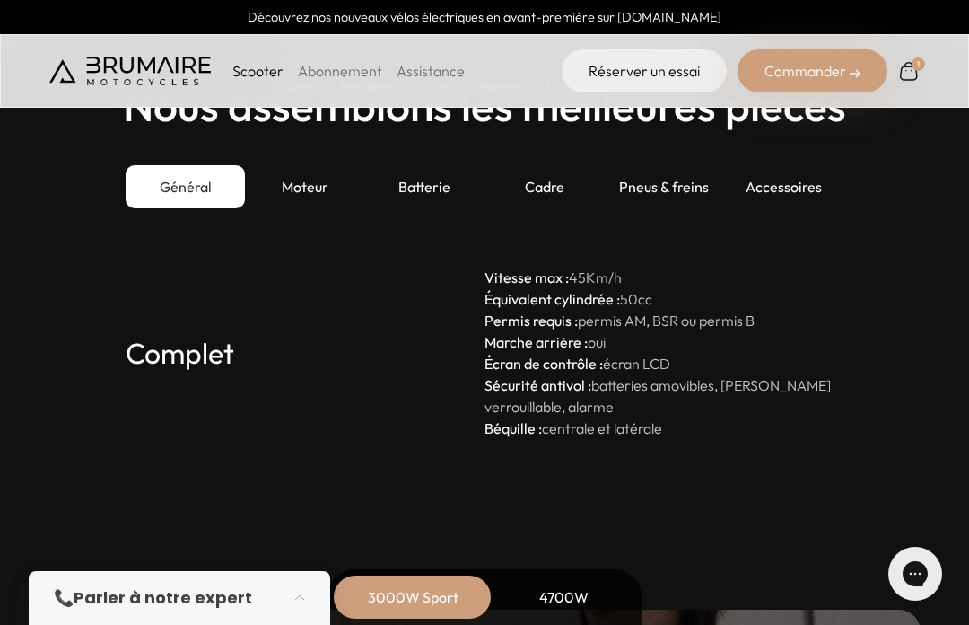
click at [788, 208] on div "Accessoires" at bounding box center [783, 186] width 119 height 43
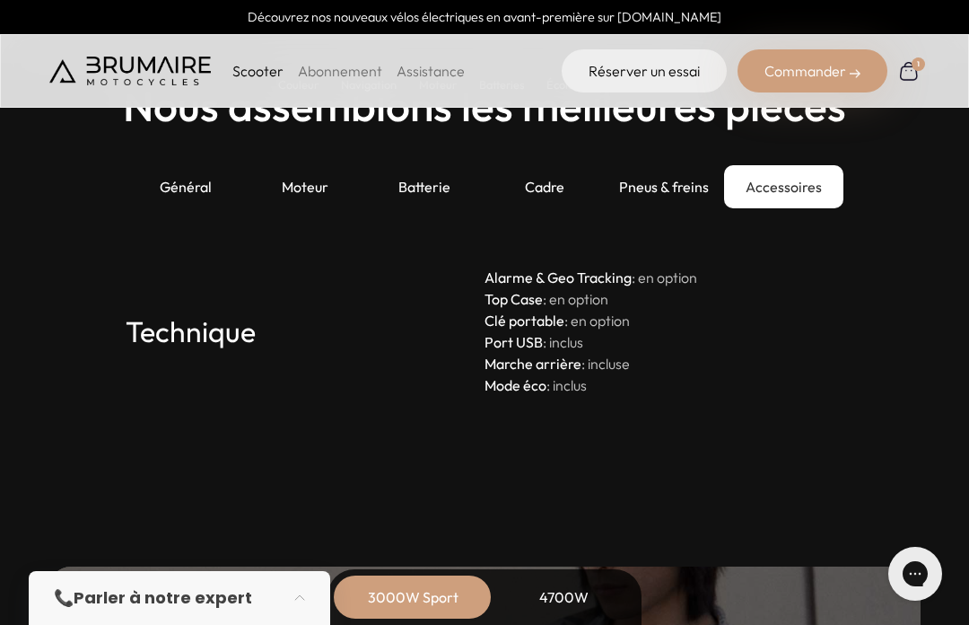
click at [547, 208] on div "Cadre" at bounding box center [544, 186] width 119 height 43
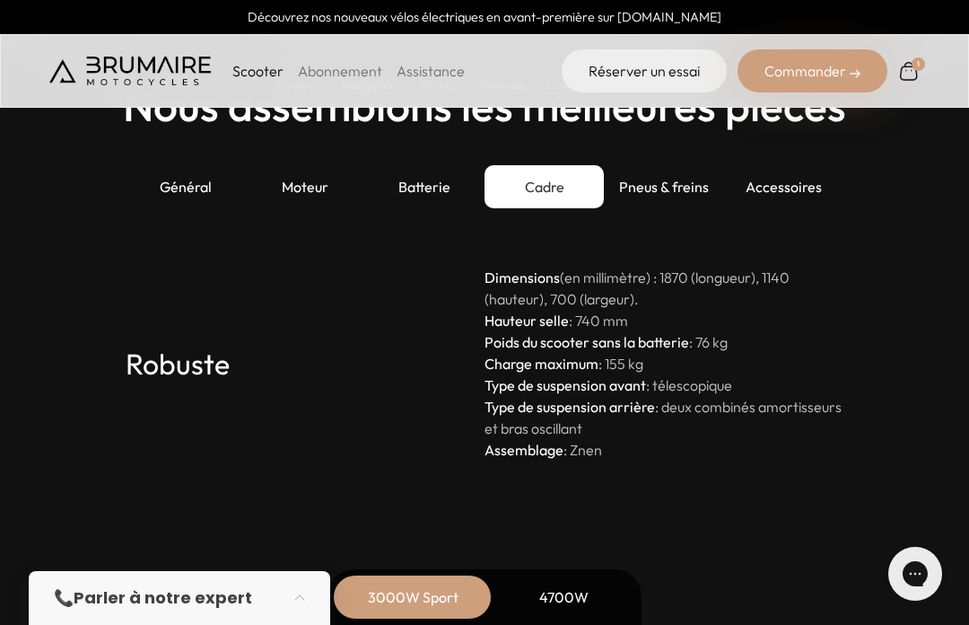
click at [426, 208] on div "Batterie" at bounding box center [424, 186] width 119 height 43
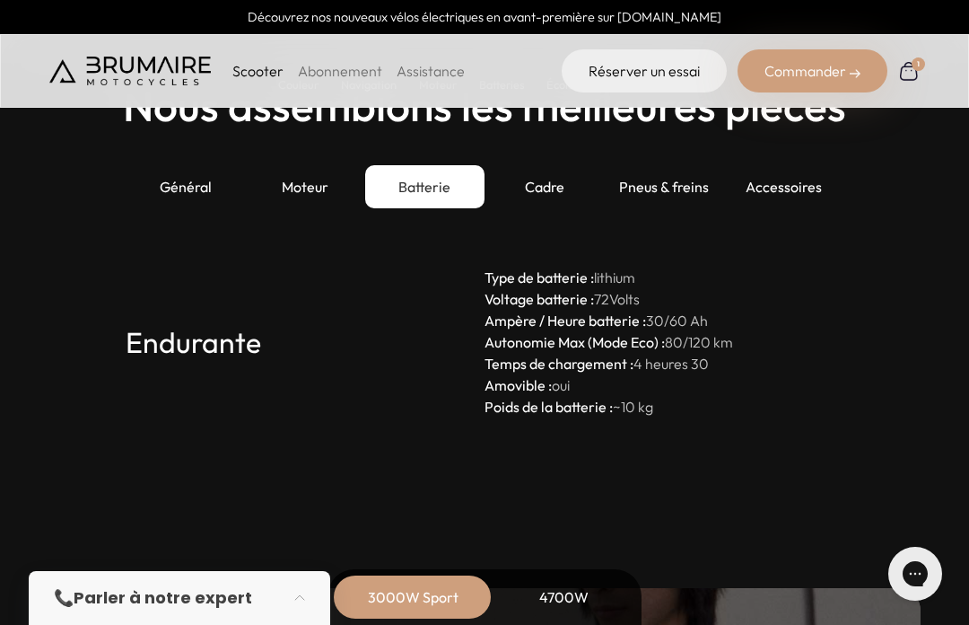
click at [191, 208] on div "Général" at bounding box center [185, 186] width 119 height 43
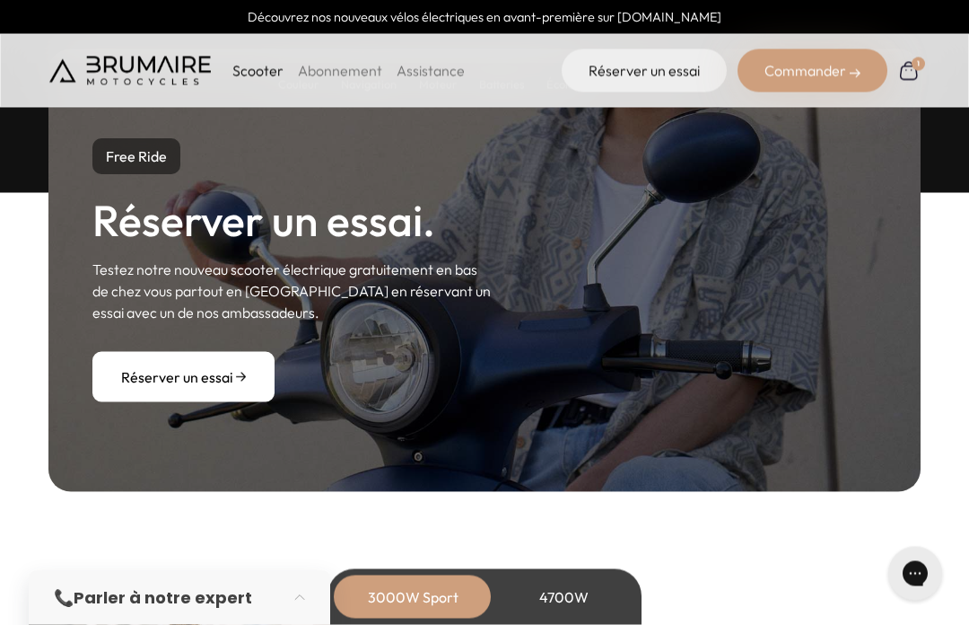
scroll to position [5534, 0]
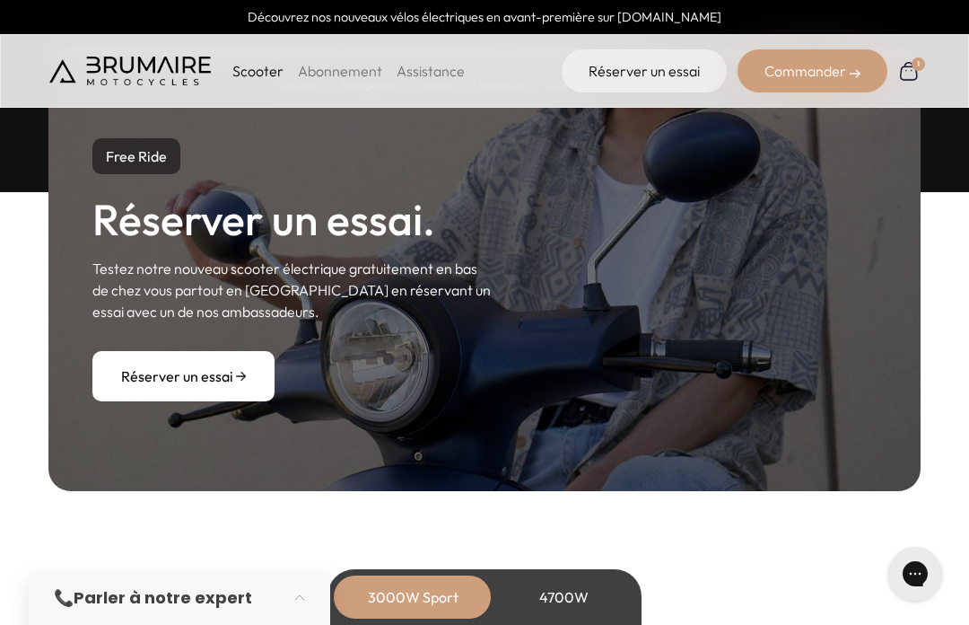
click at [139, 401] on link "Réserver un essai" at bounding box center [183, 376] width 183 height 50
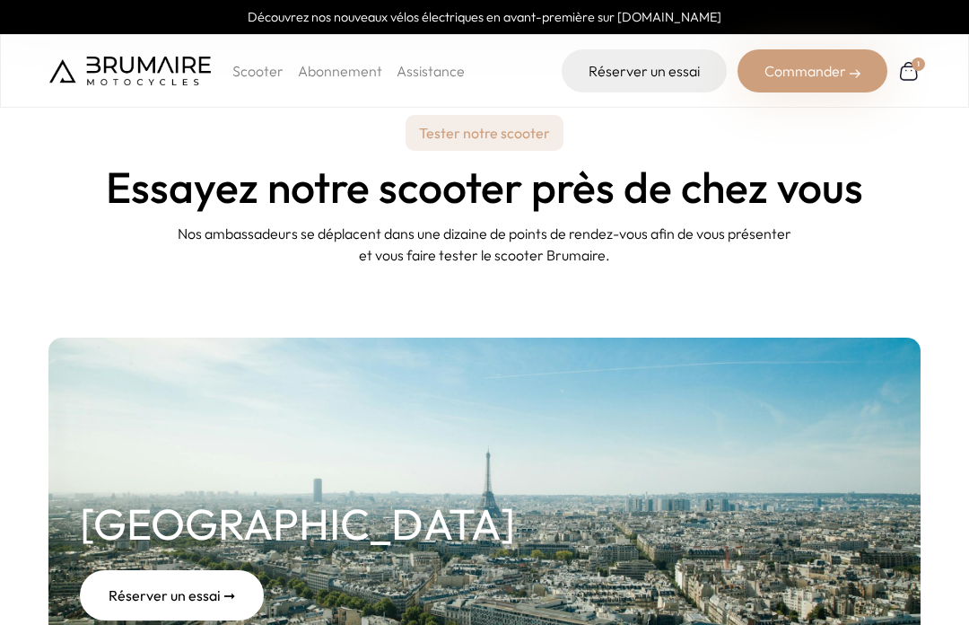
scroll to position [121, 0]
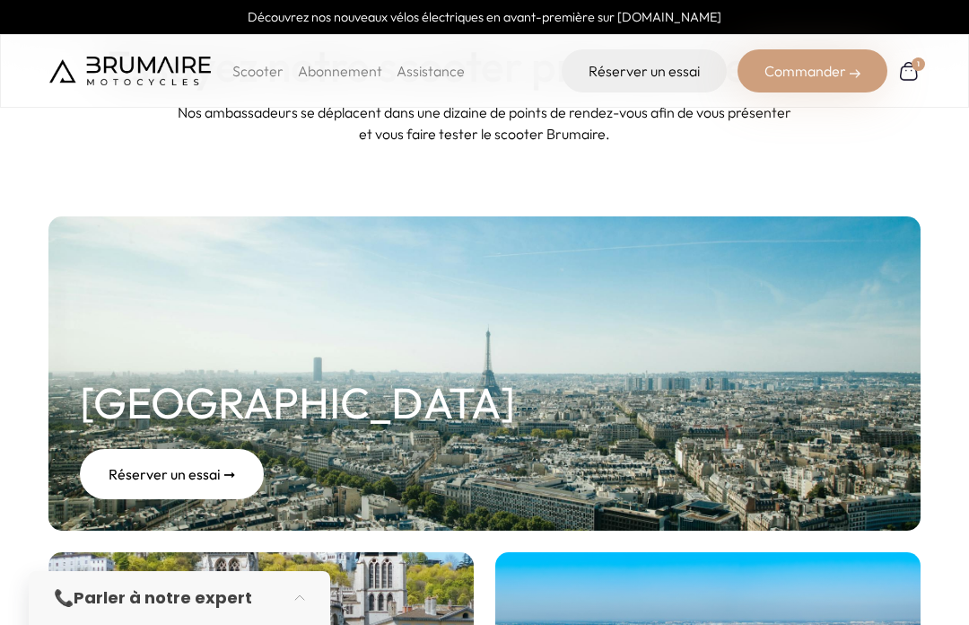
click at [136, 449] on div "Réserver un essai ➞" at bounding box center [172, 474] width 184 height 50
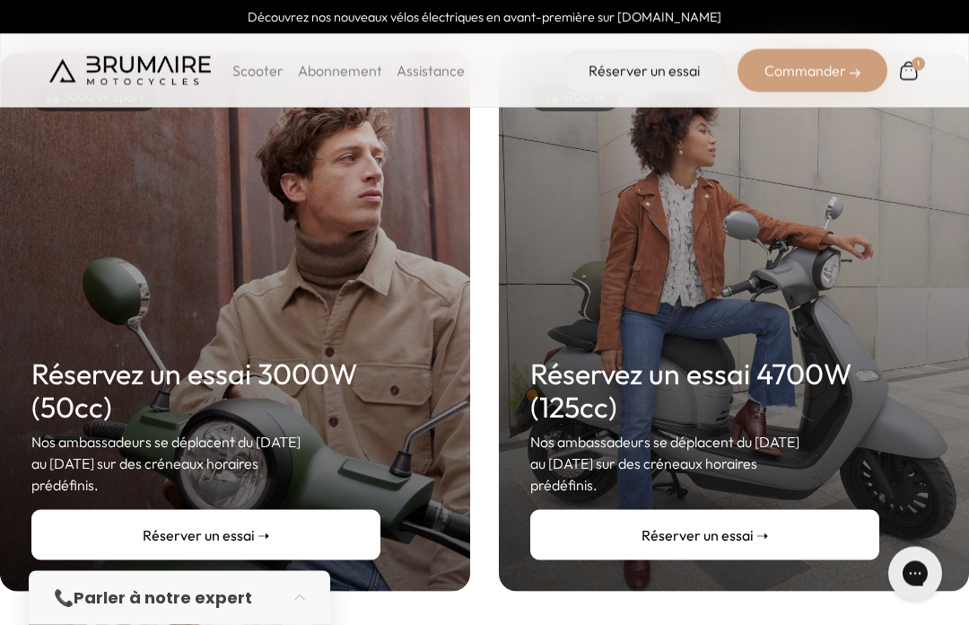
scroll to position [293, 0]
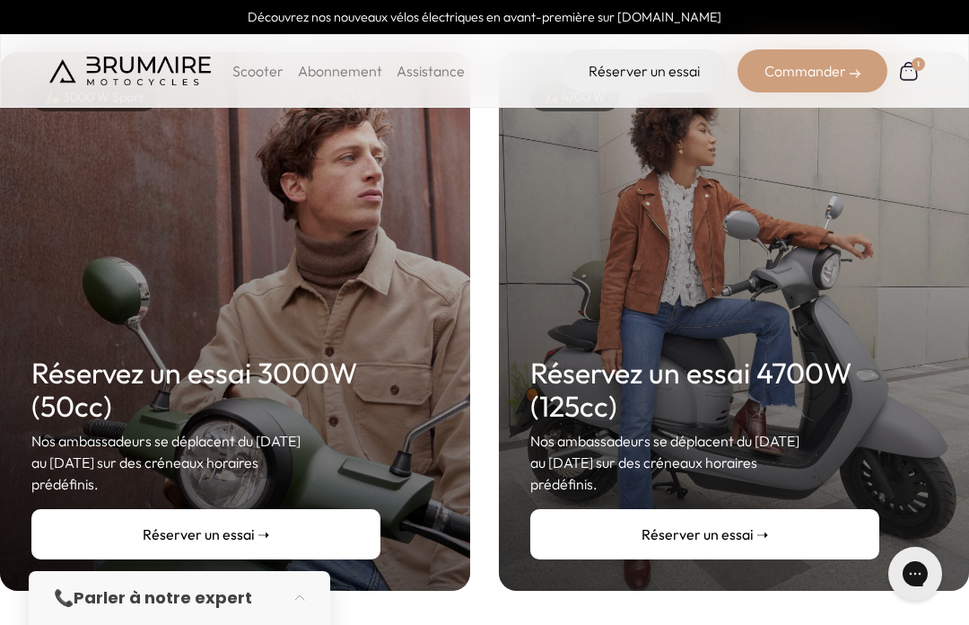
click at [76, 511] on link "Réserver un essai ➝" at bounding box center [205, 534] width 349 height 50
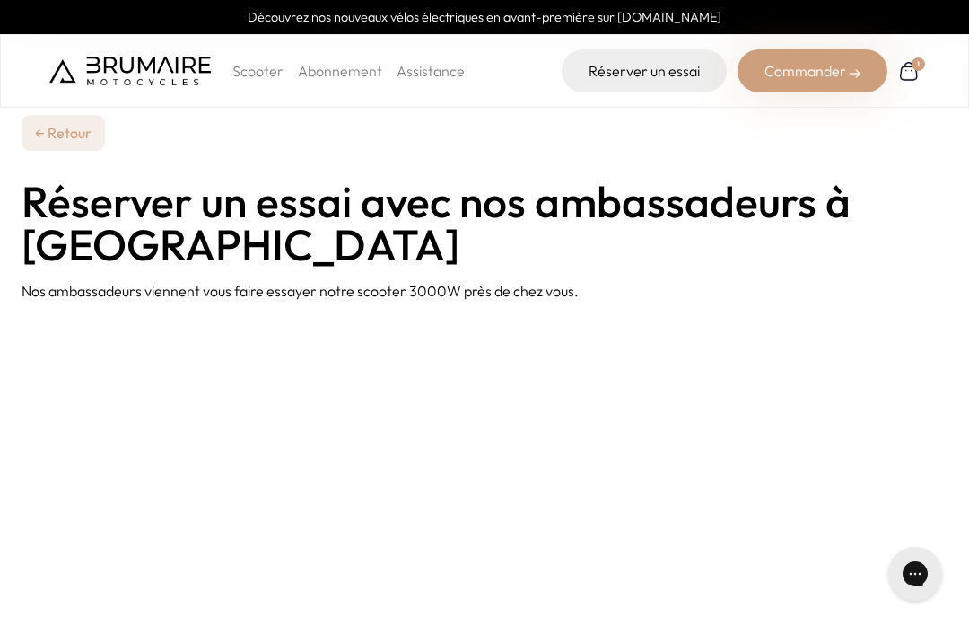
click at [56, 135] on link "← Retour" at bounding box center [63, 133] width 83 height 36
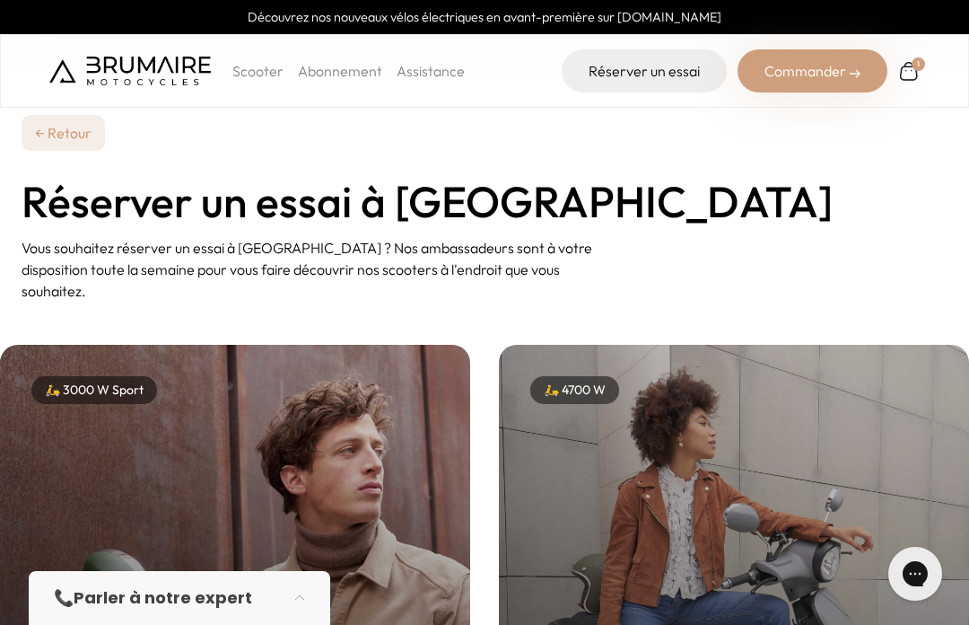
click at [63, 144] on link "← Retour" at bounding box center [63, 133] width 83 height 36
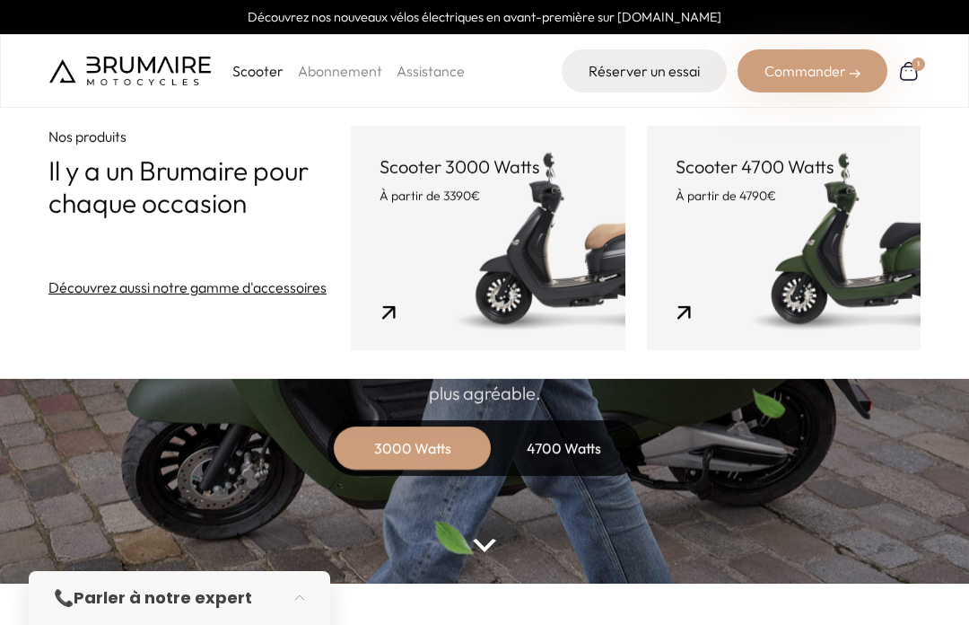
scroll to position [1, 0]
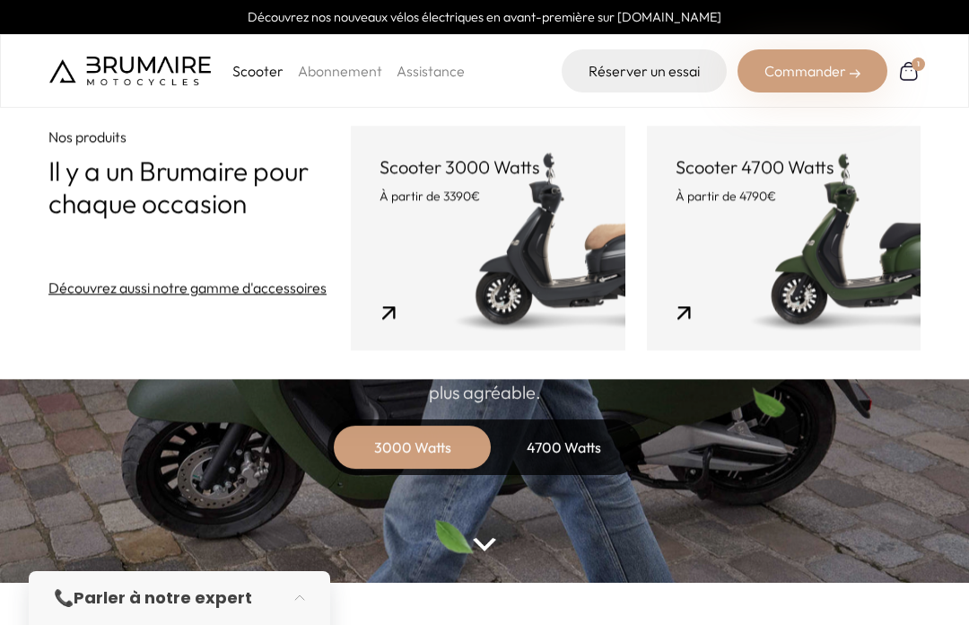
click at [493, 254] on link "Scooter 3000 Watts À partir de 3390€" at bounding box center [488, 238] width 274 height 224
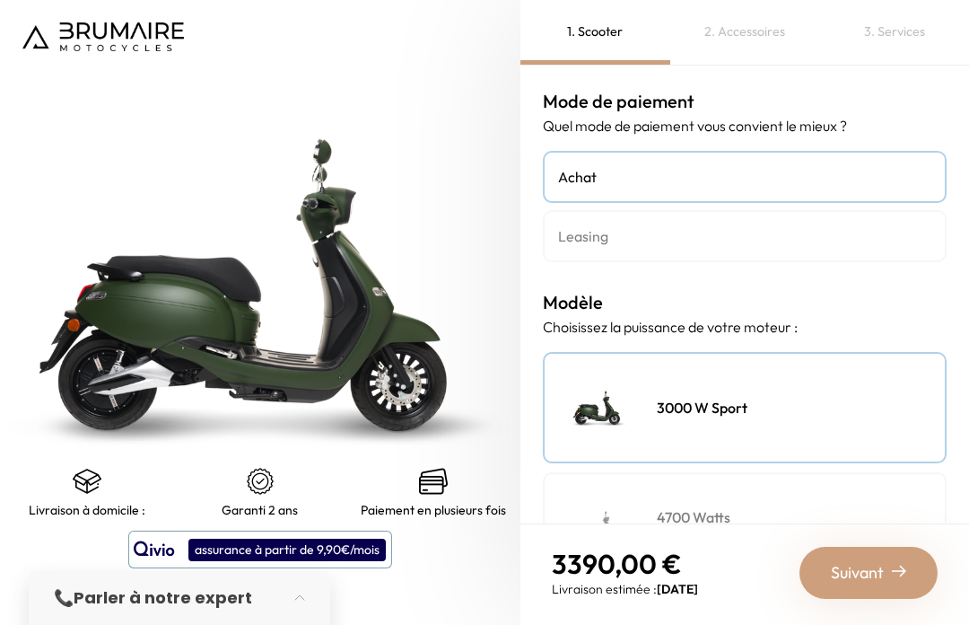
click at [812, 247] on link "Leasing" at bounding box center [745, 236] width 404 height 52
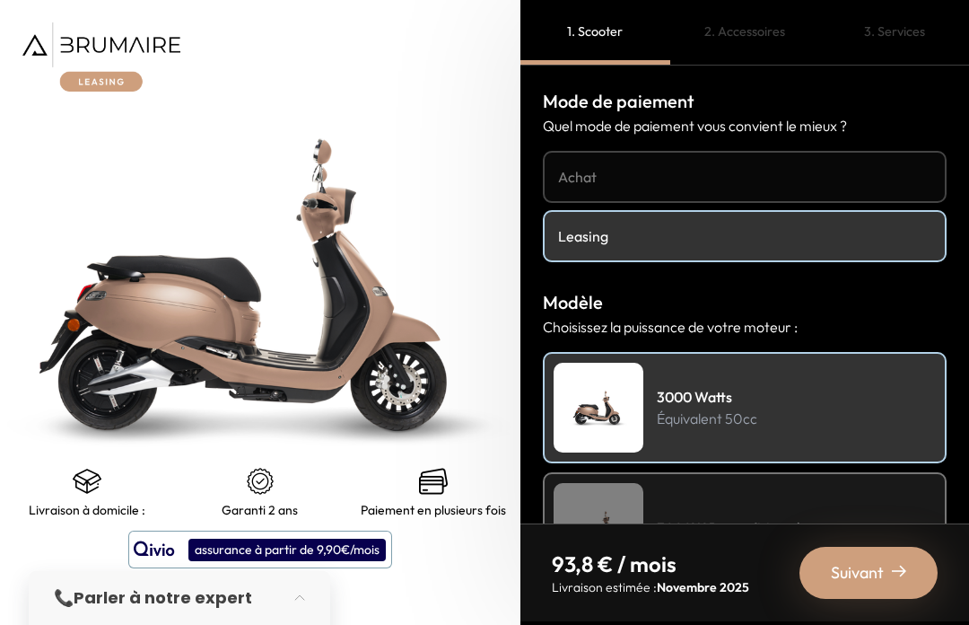
scroll to position [62, 0]
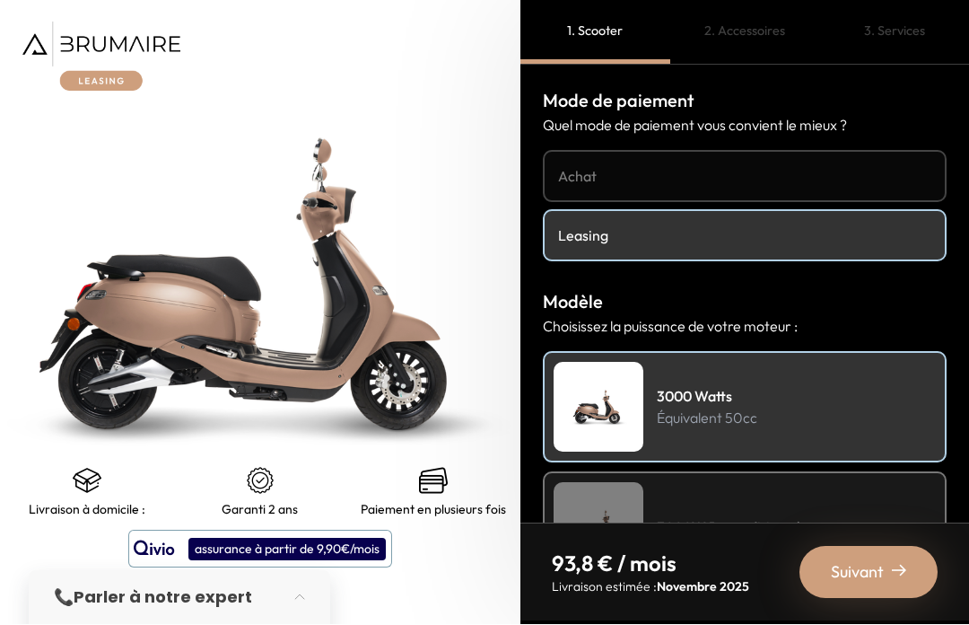
click at [860, 569] on span "Suivant" at bounding box center [857, 572] width 53 height 25
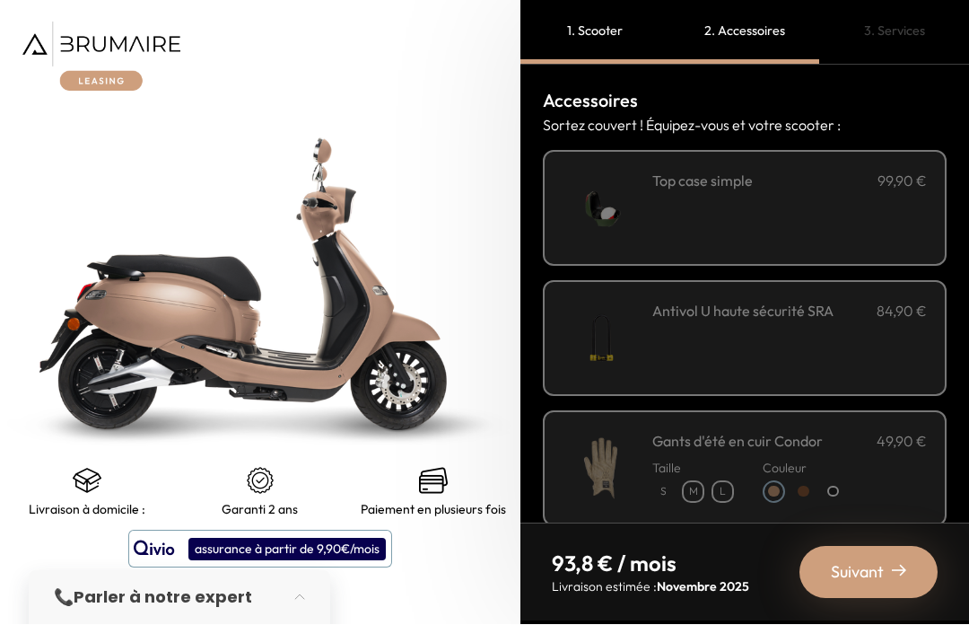
scroll to position [637, 0]
click at [853, 570] on span "Suivant" at bounding box center [857, 572] width 53 height 25
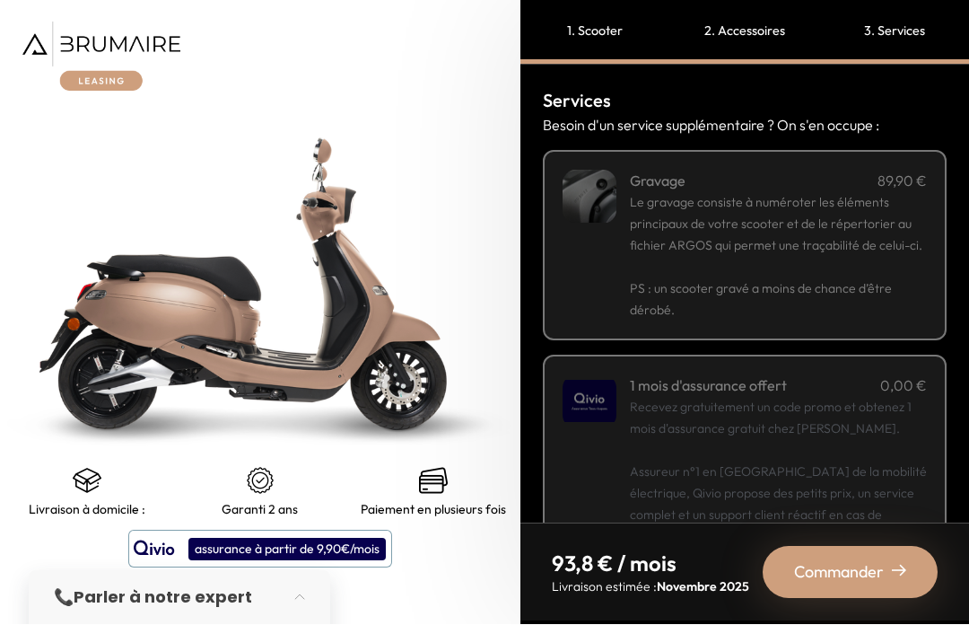
scroll to position [0, 0]
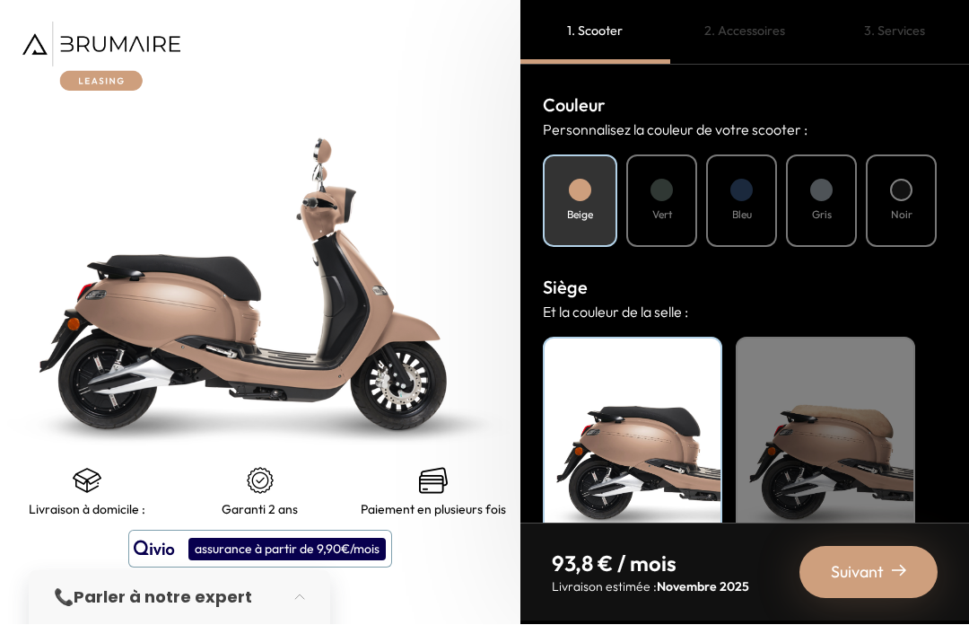
scroll to position [637, 0]
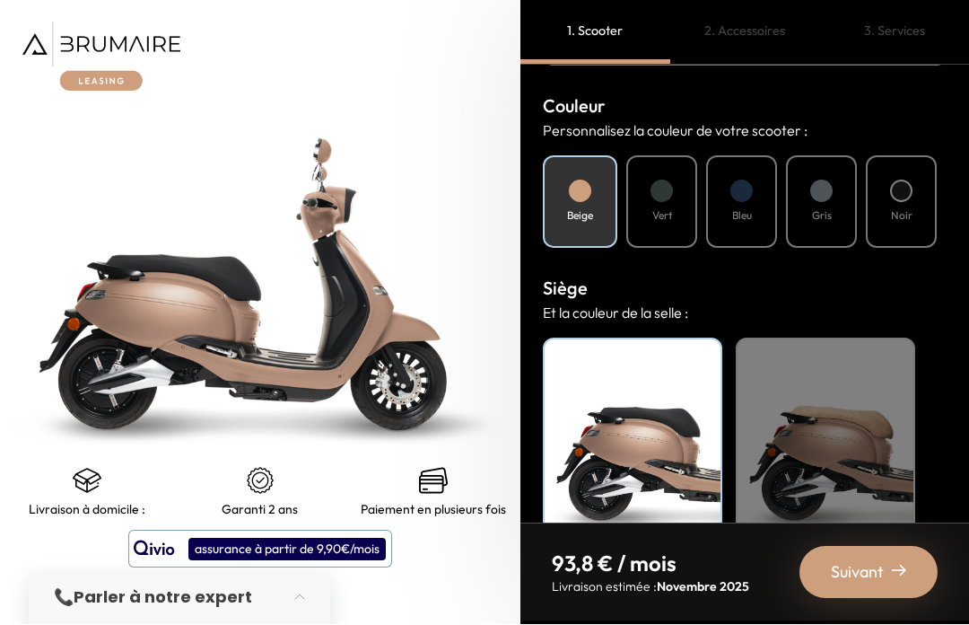
click at [854, 582] on span "Suivant" at bounding box center [857, 572] width 53 height 25
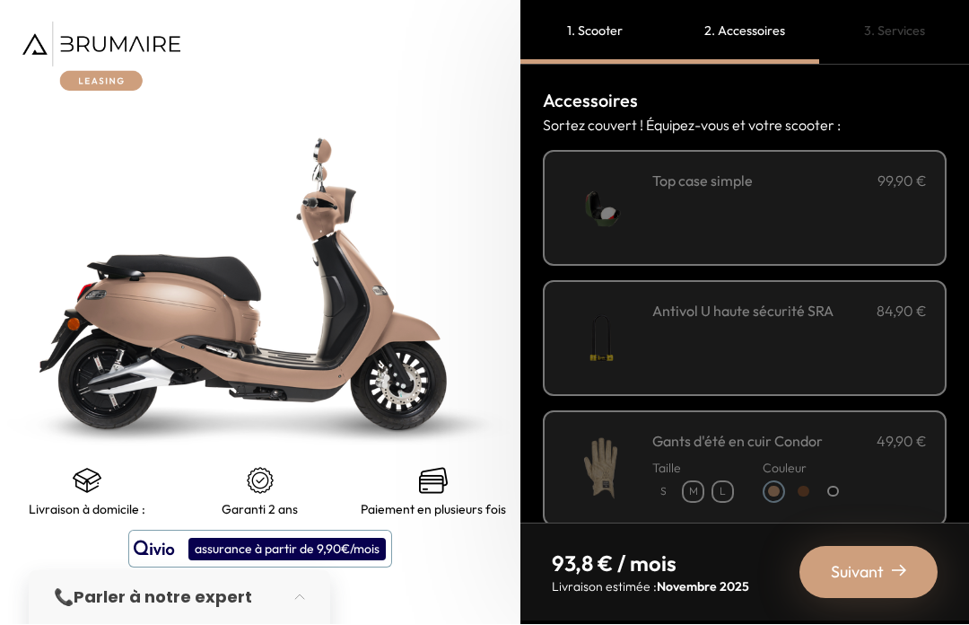
click at [870, 171] on div "**********" at bounding box center [789, 209] width 275 height 76
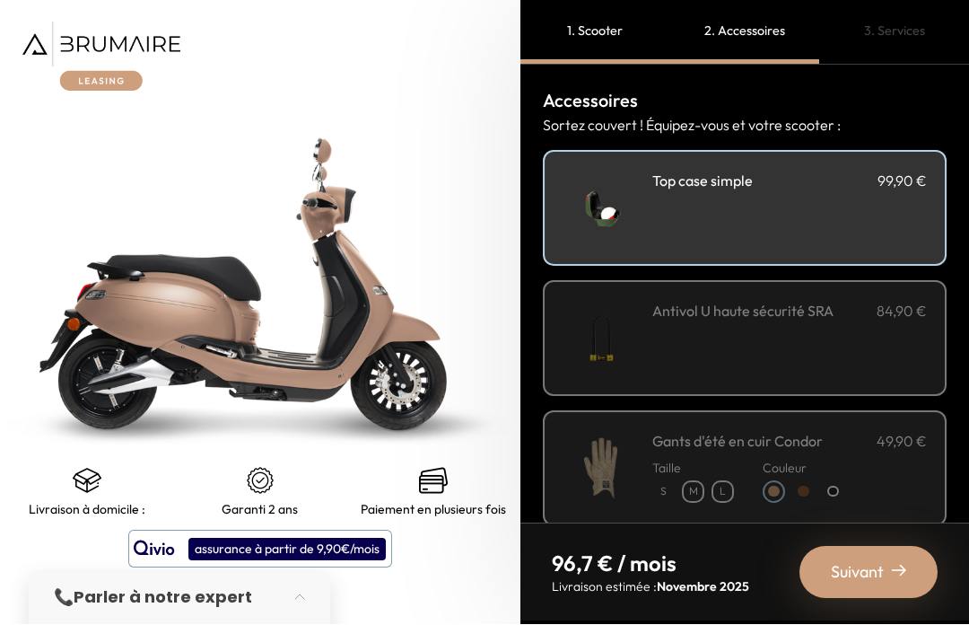
click at [798, 301] on div "Antivol U haute sécurité SRA 84,90 €" at bounding box center [789, 339] width 275 height 76
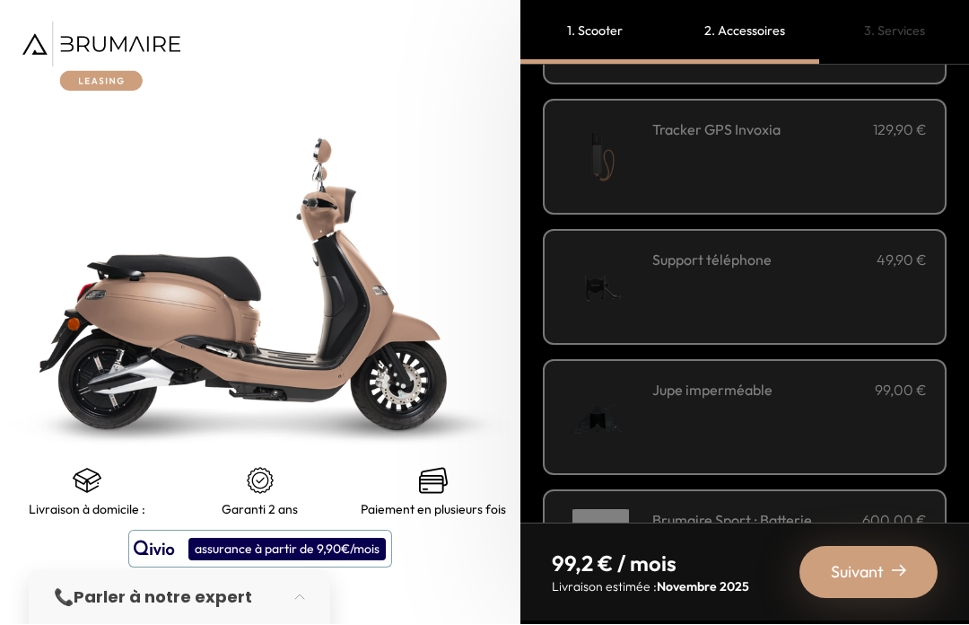
scroll to position [442, 0]
click at [879, 249] on div "Support téléphone 49,90 €" at bounding box center [789, 287] width 275 height 76
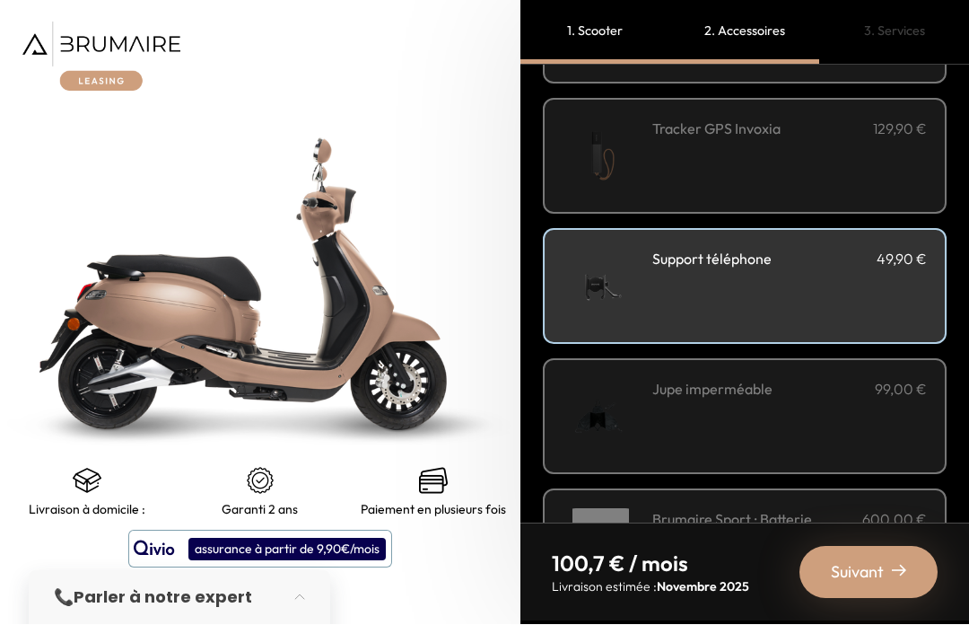
click at [788, 379] on div "Jupe imperméable 99,00 €" at bounding box center [789, 417] width 275 height 76
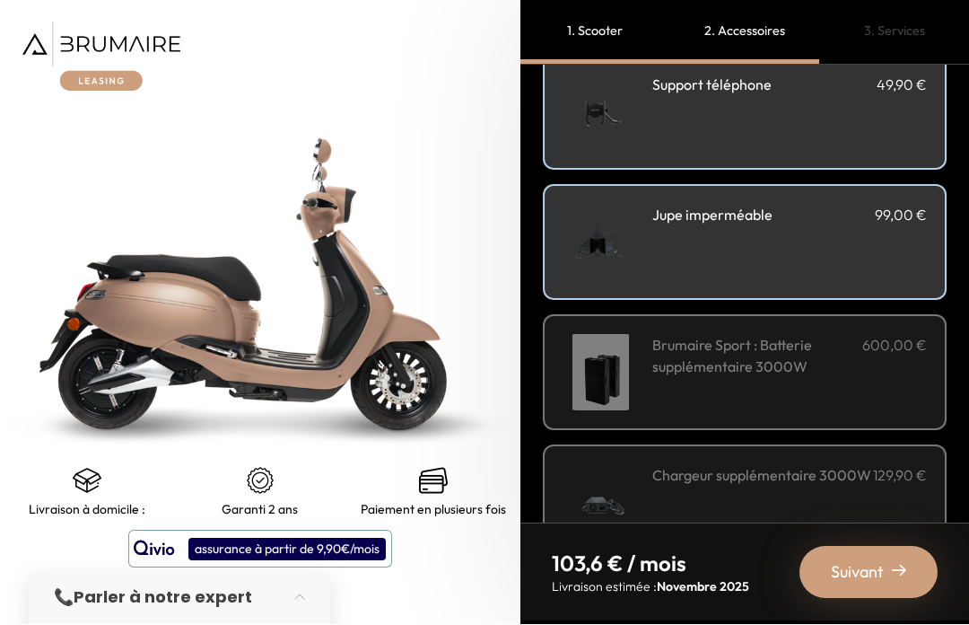
scroll to position [615, 0]
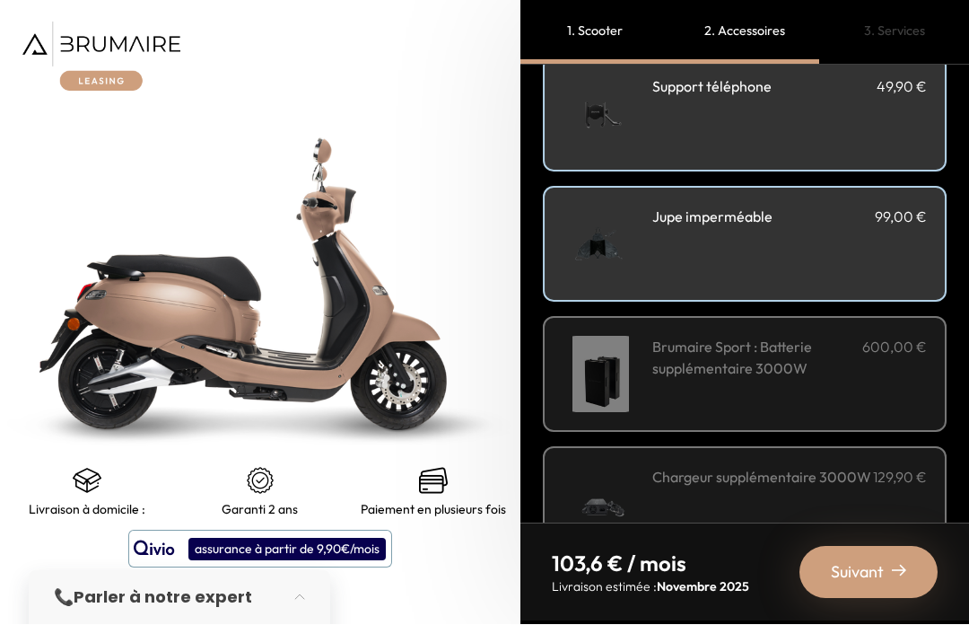
click at [844, 574] on span "Suivant" at bounding box center [857, 572] width 53 height 25
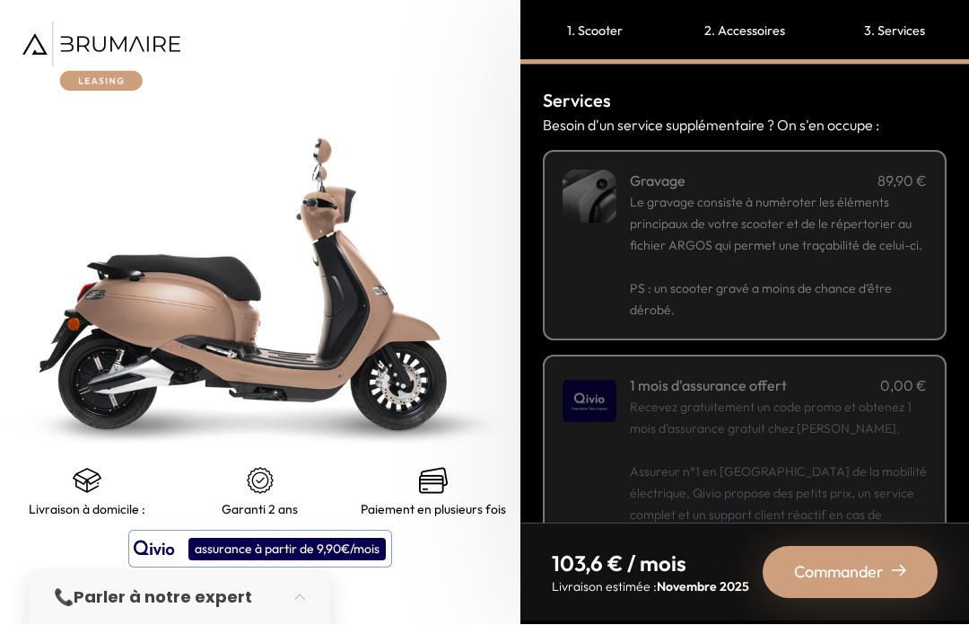
click at [836, 257] on p "PS : un scooter gravé a moins de chance d’être dérobé." at bounding box center [778, 289] width 297 height 65
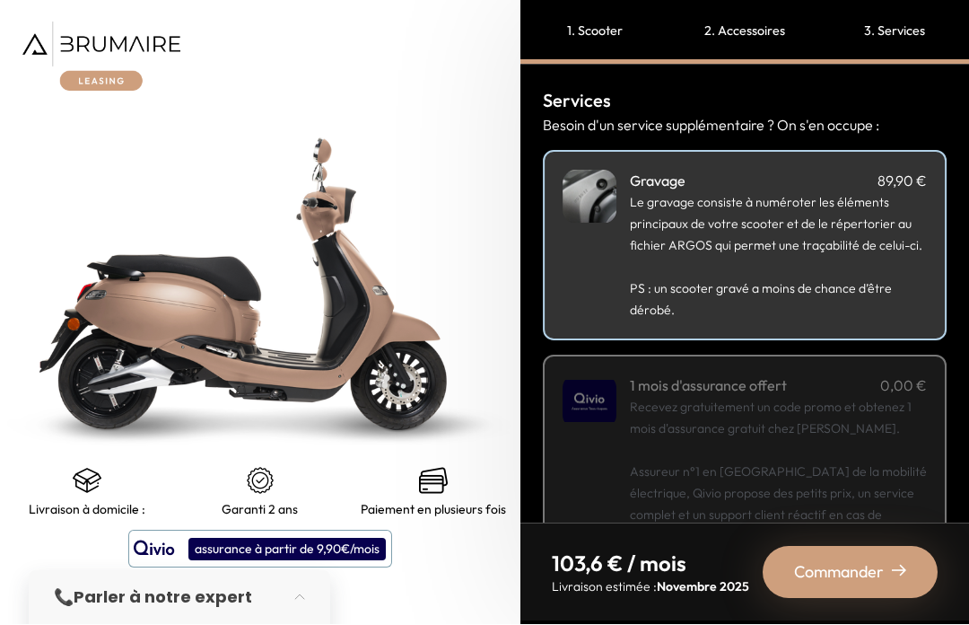
click at [759, 429] on p "Recevez gratuitement un code promo et obtenez 1 mois d'assurance gratuit chez Q…" at bounding box center [778, 472] width 297 height 151
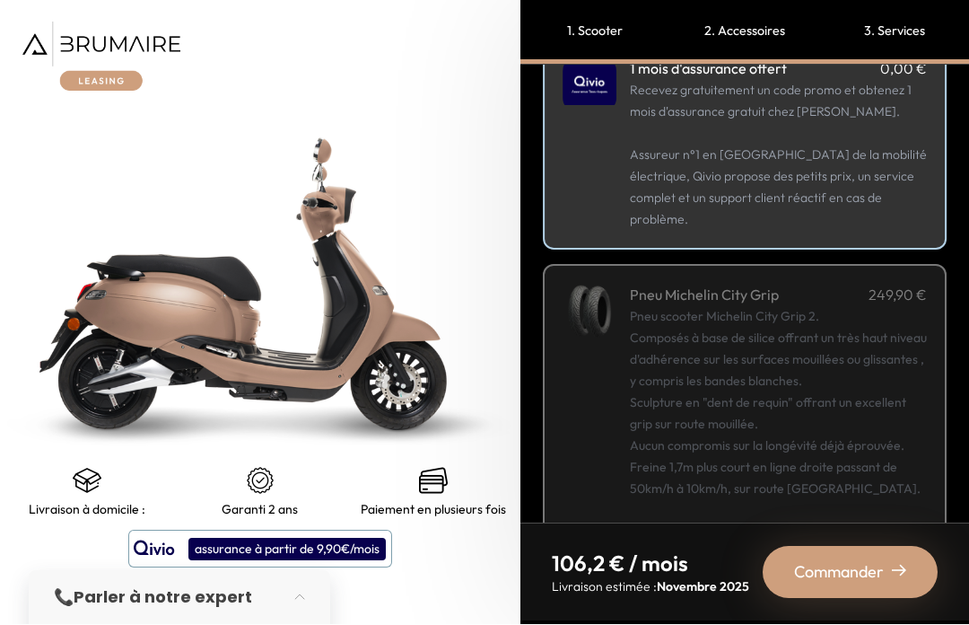
scroll to position [317, 0]
click at [824, 576] on span "Commander" at bounding box center [839, 572] width 90 height 25
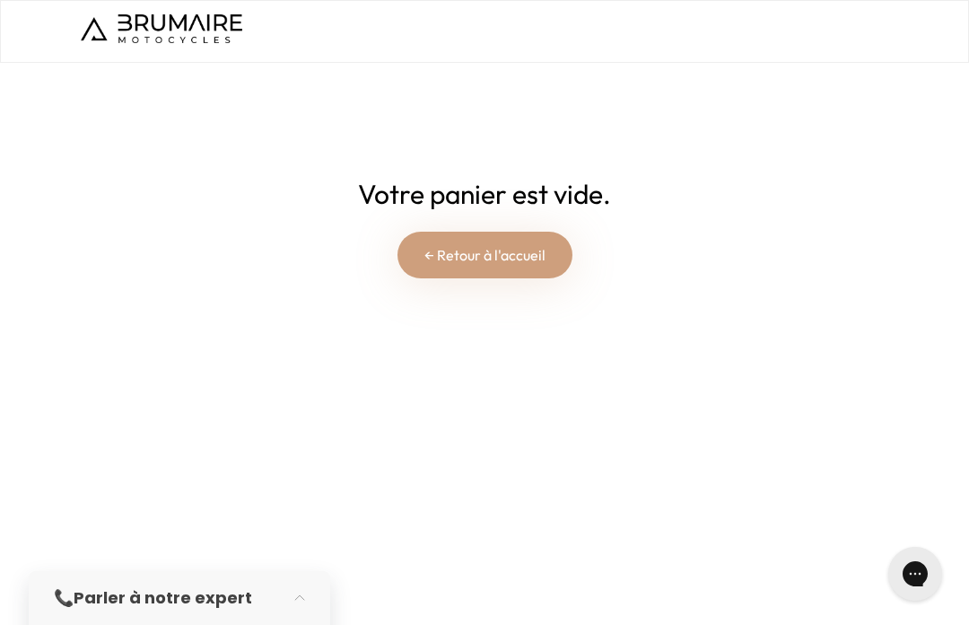
click at [503, 258] on link "← Retour à l'accueil" at bounding box center [485, 255] width 175 height 47
